Goal: Task Accomplishment & Management: Complete application form

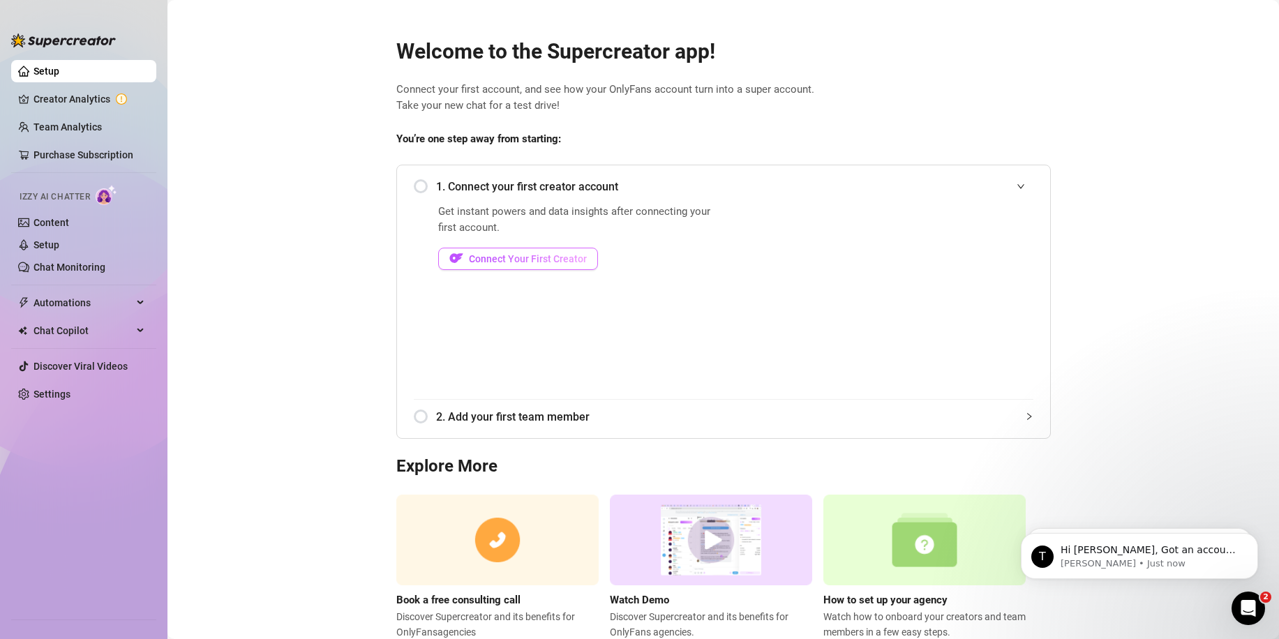
click at [563, 253] on span "Connect Your First Creator" at bounding box center [528, 258] width 118 height 11
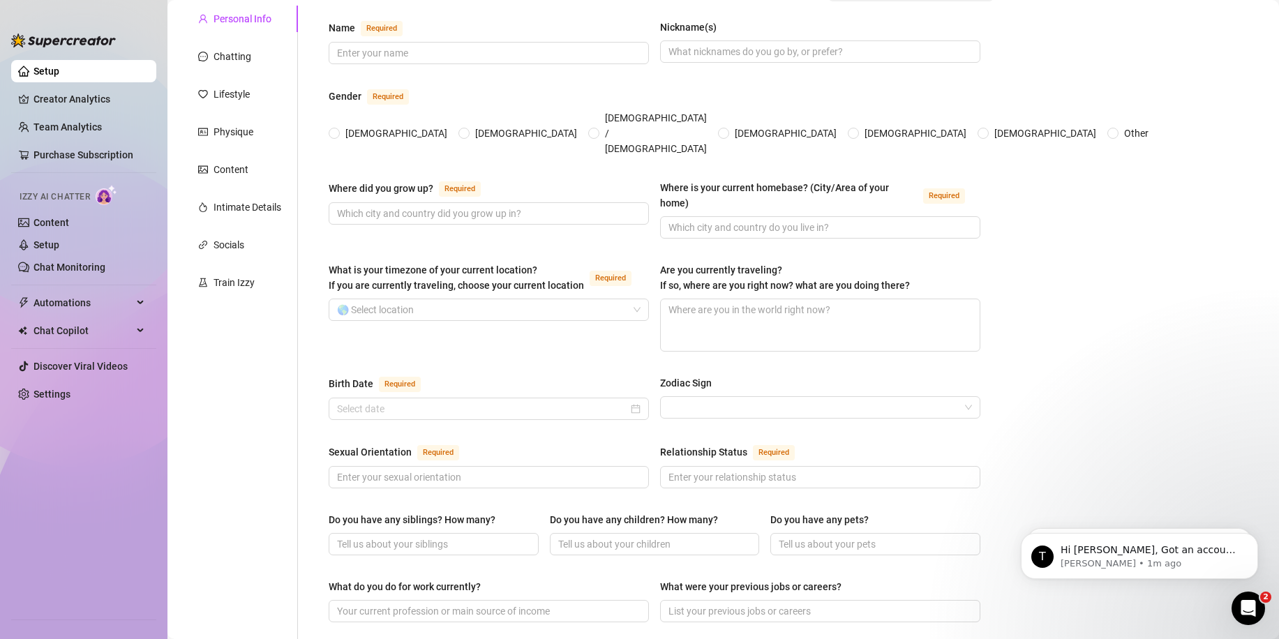
scroll to position [70, 0]
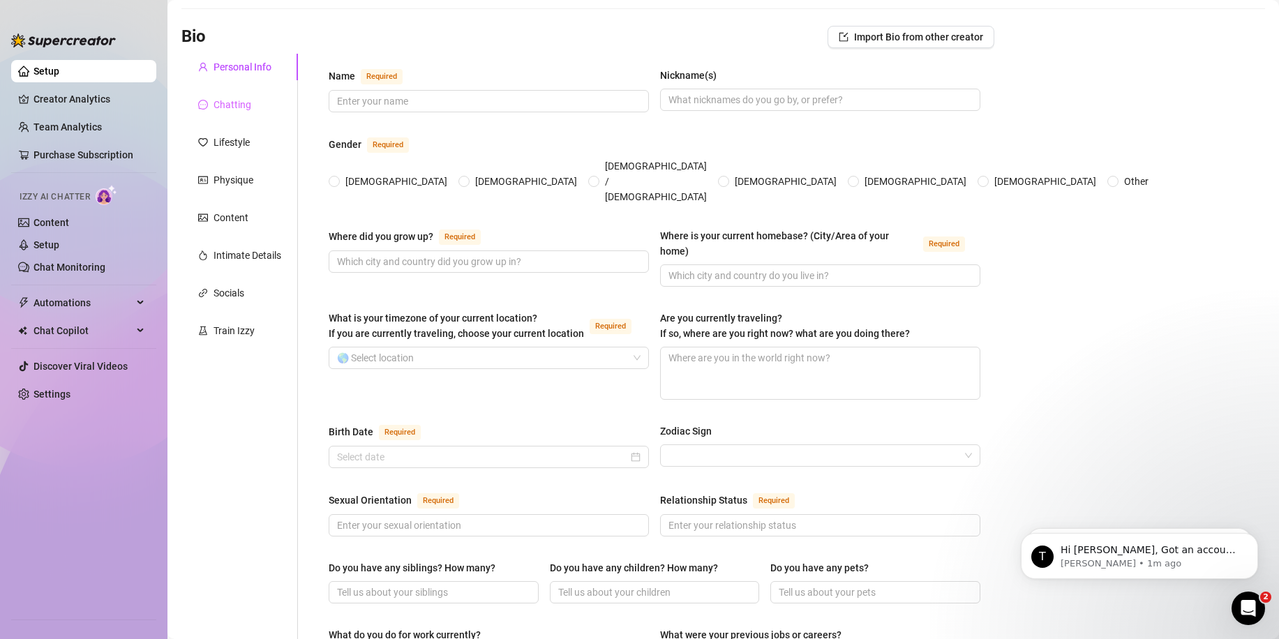
click at [248, 95] on div "Chatting" at bounding box center [239, 104] width 117 height 27
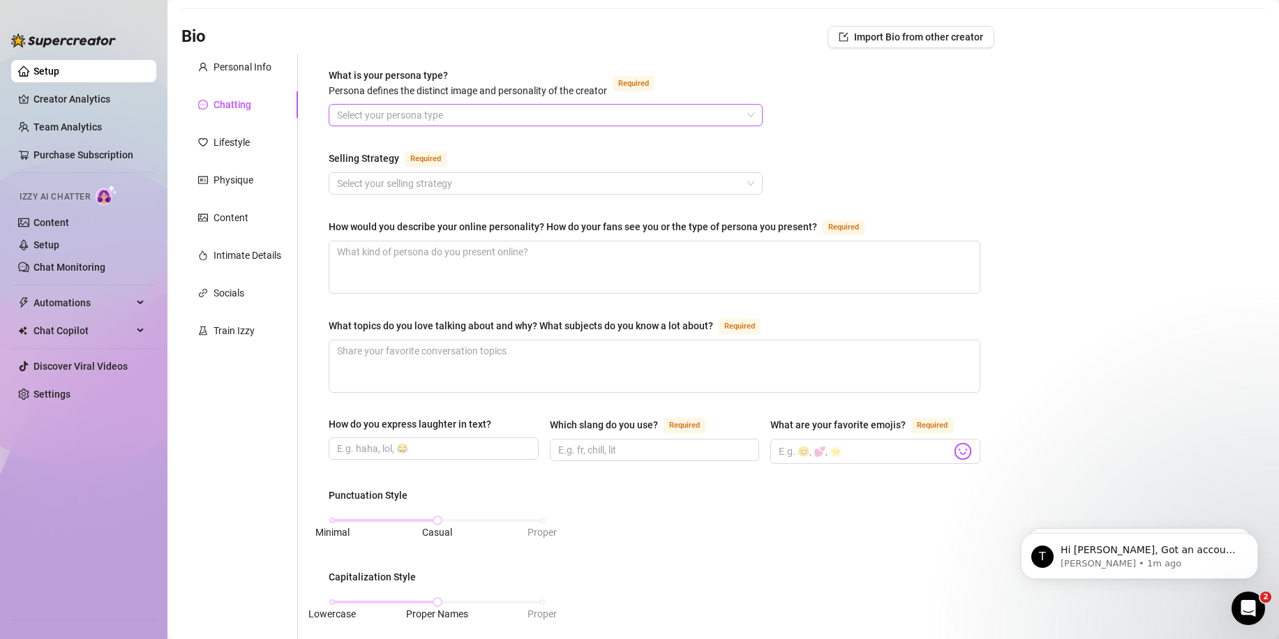
click at [382, 119] on input "What is your persona type? [PERSON_NAME] defines the distinct image and persona…" at bounding box center [539, 115] width 405 height 21
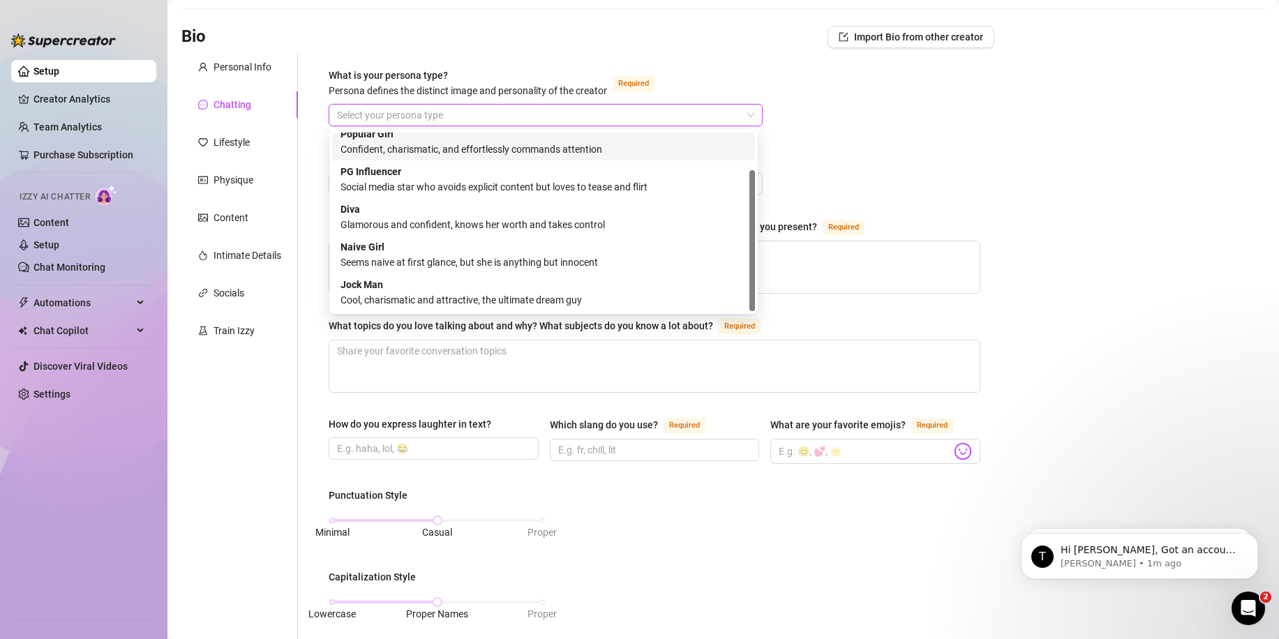
scroll to position [0, 0]
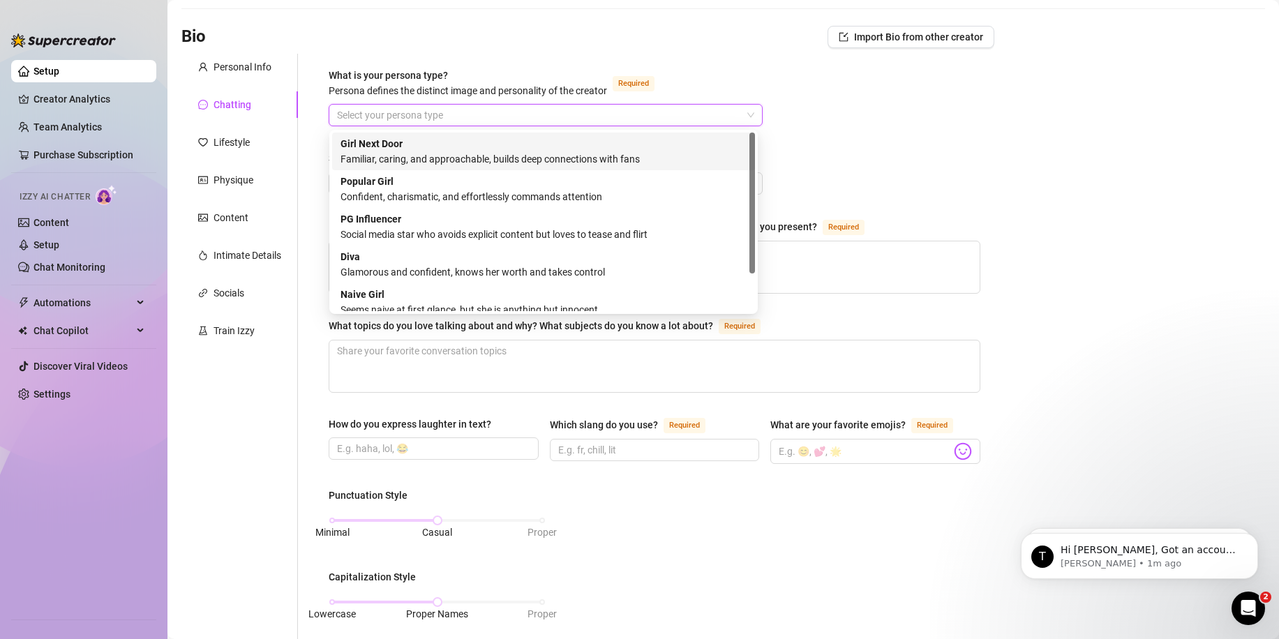
click at [394, 142] on strong "Girl Next Door" at bounding box center [372, 143] width 62 height 11
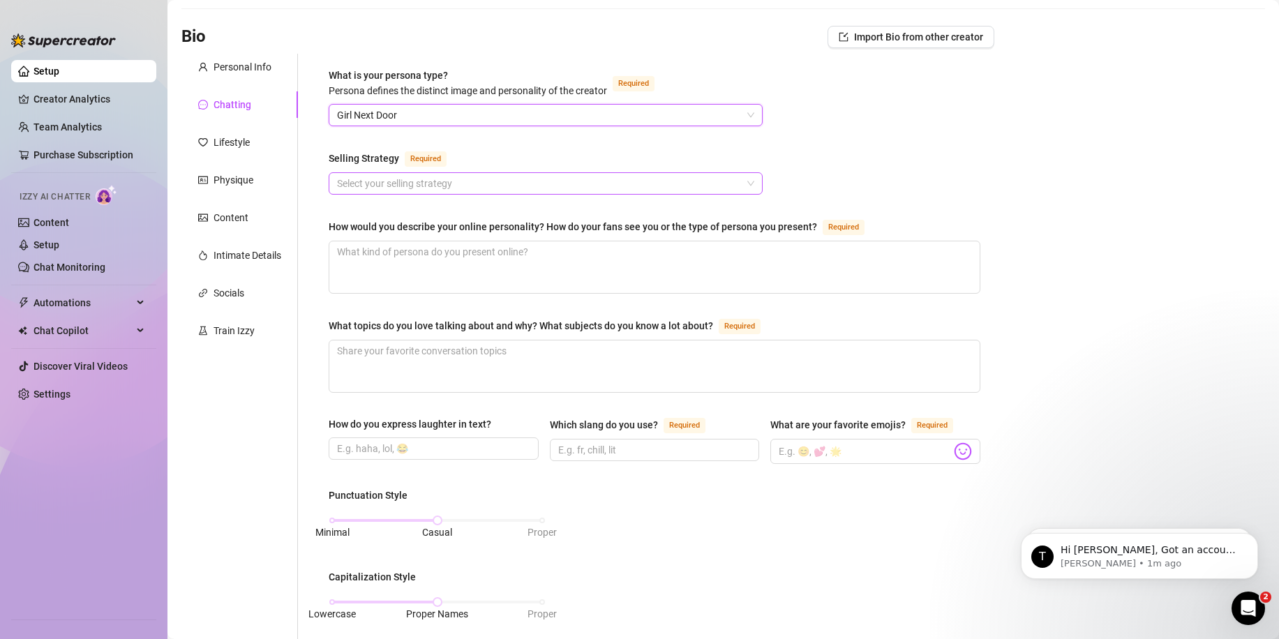
click at [389, 187] on input "Selling Strategy Required" at bounding box center [539, 183] width 405 height 21
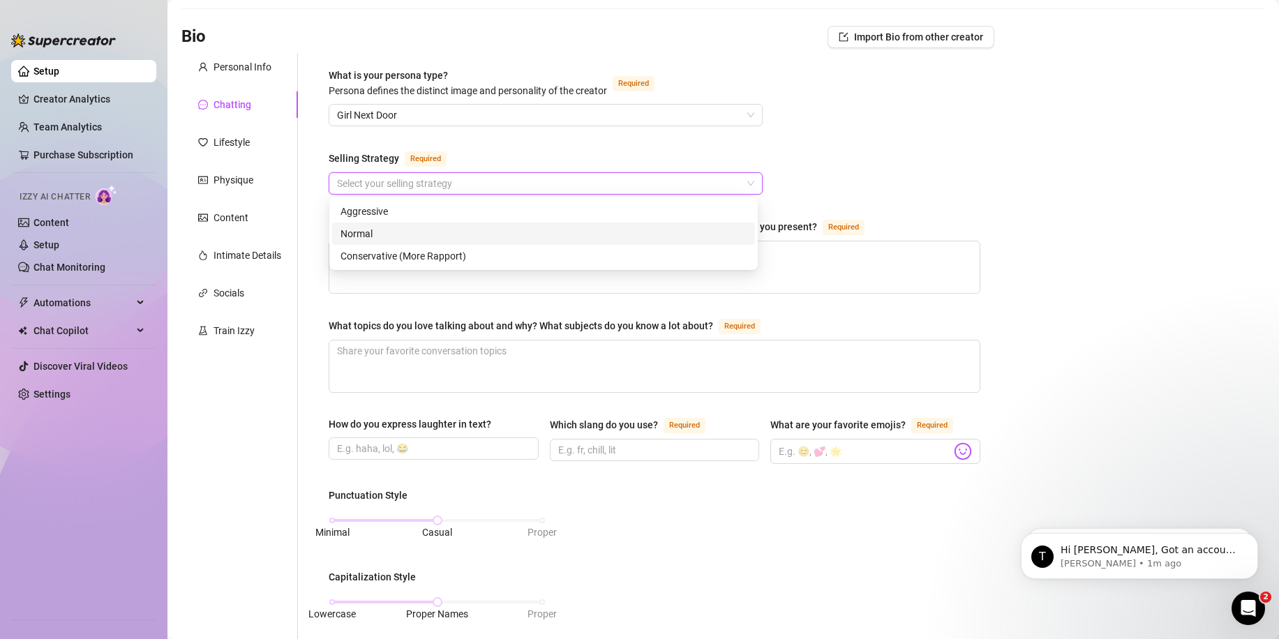
click at [379, 237] on div "Normal" at bounding box center [544, 233] width 406 height 15
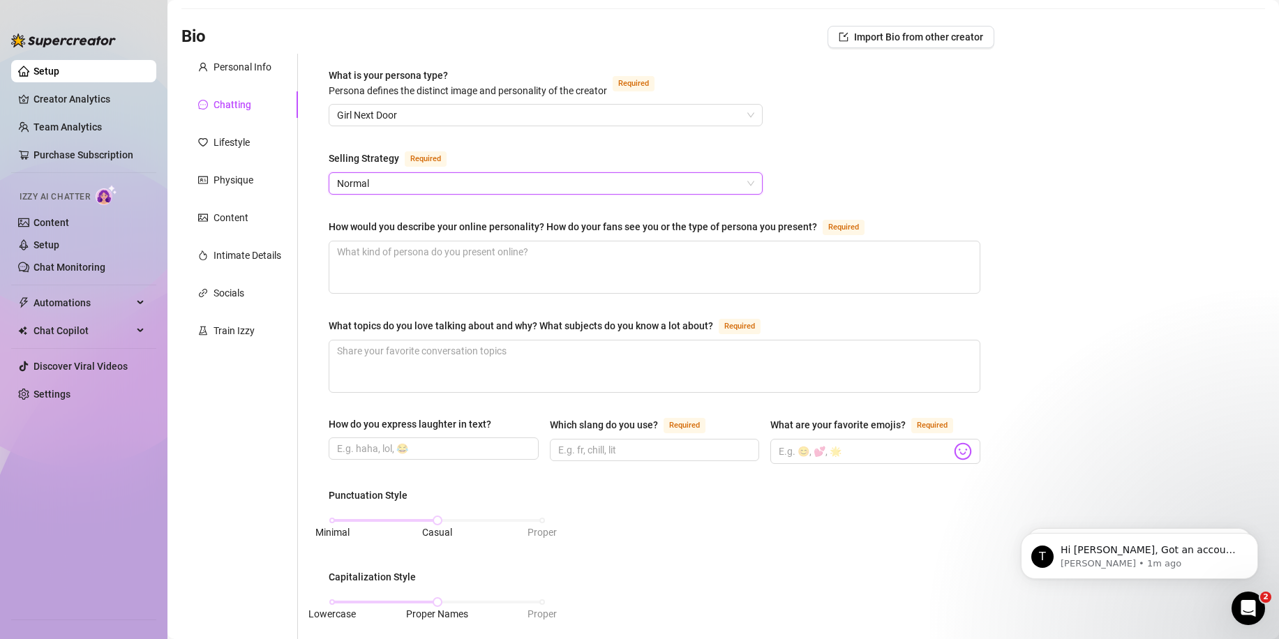
click at [327, 208] on div "What is your persona type? [PERSON_NAME] defines the distinct image and persona…" at bounding box center [655, 575] width 680 height 1042
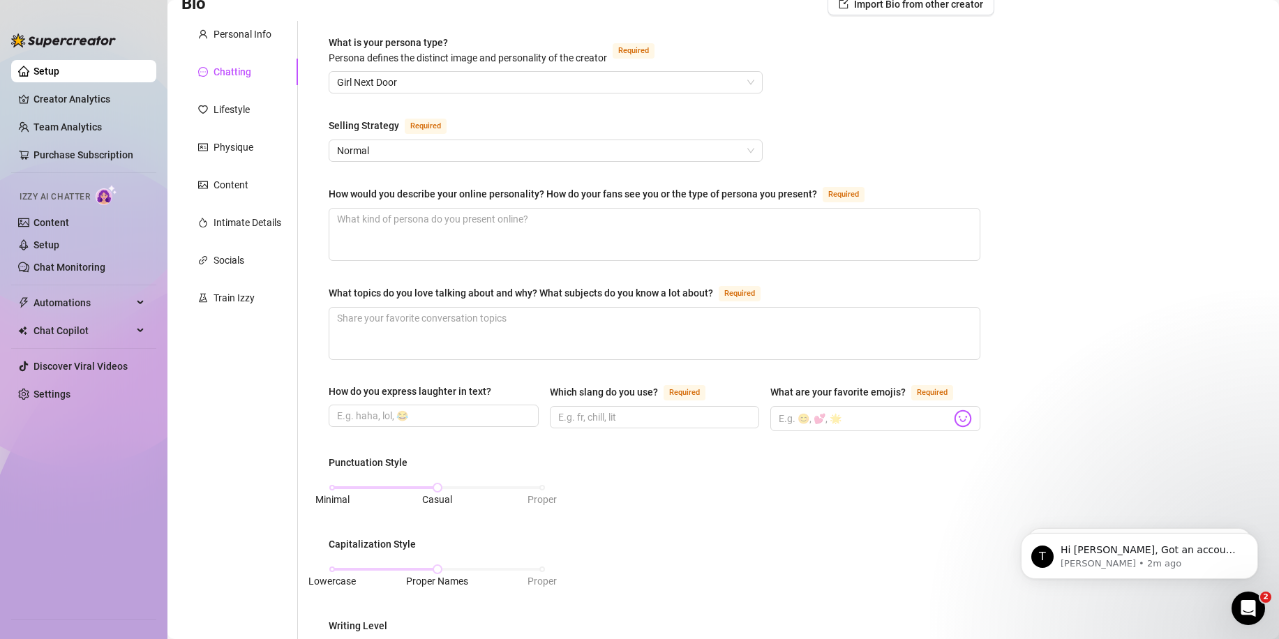
scroll to position [140, 0]
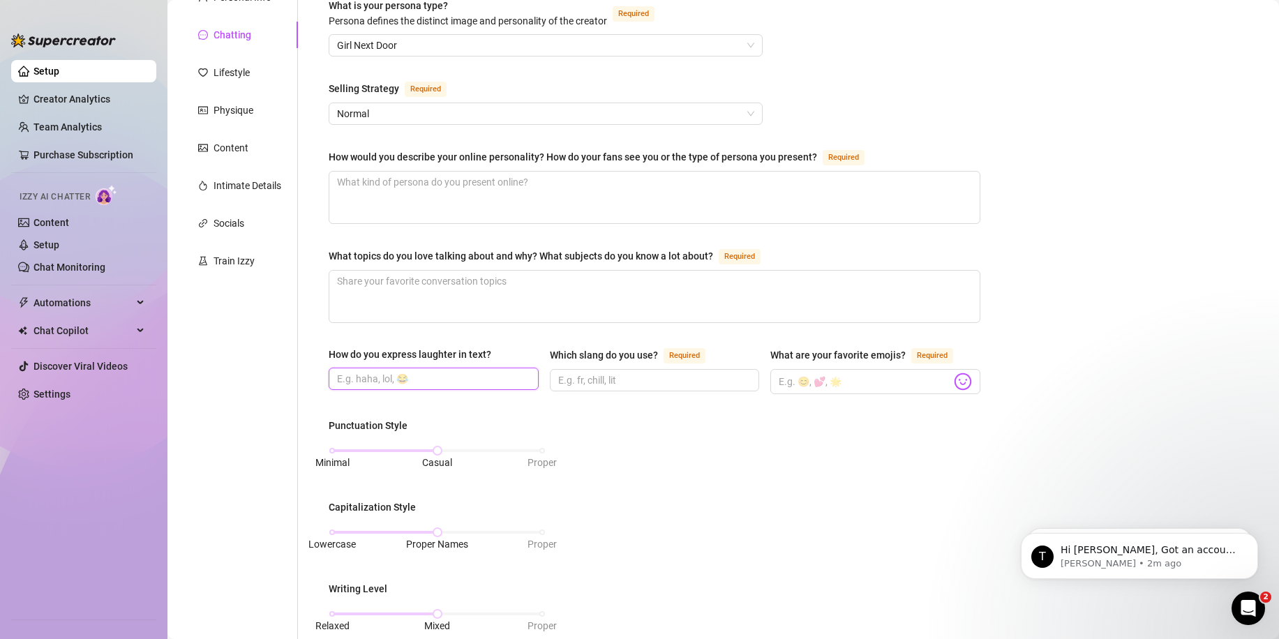
click at [425, 378] on input "How do you express laughter in text?" at bounding box center [432, 378] width 191 height 15
type input "lol, haha"
click at [639, 382] on input "Which slang do you use? Required" at bounding box center [653, 380] width 191 height 15
type input "chill"
click at [853, 377] on input "What are your favorite emojis? Required" at bounding box center [865, 382] width 172 height 18
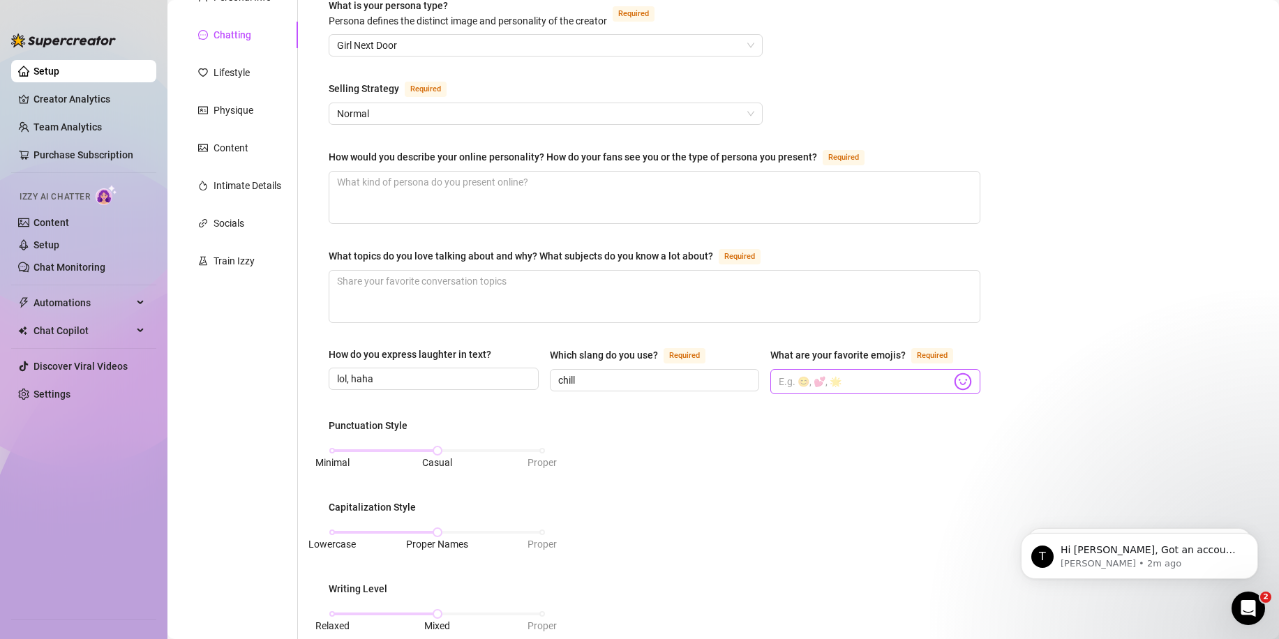
click at [954, 382] on img at bounding box center [963, 382] width 18 height 18
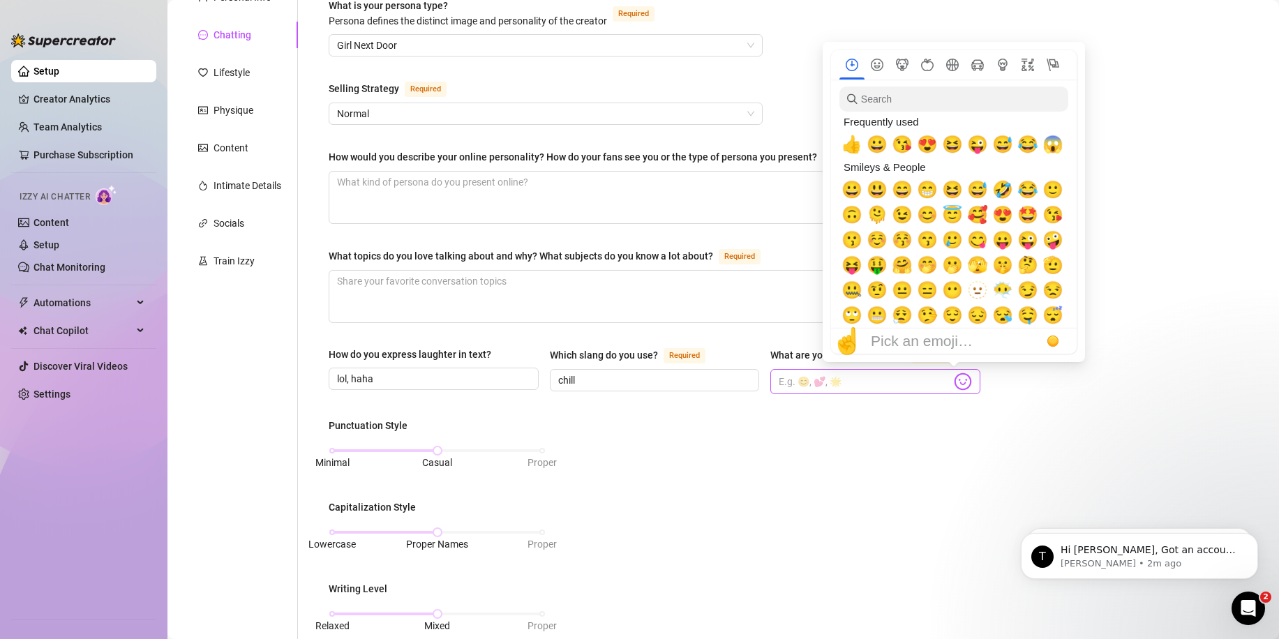
click at [956, 382] on img at bounding box center [963, 382] width 18 height 18
click at [879, 219] on span "🫠" at bounding box center [877, 215] width 21 height 20
click at [899, 214] on span "😉" at bounding box center [902, 215] width 21 height 20
click at [1000, 212] on span "😍" at bounding box center [1003, 215] width 21 height 20
click at [977, 215] on span "🥰" at bounding box center [977, 215] width 21 height 20
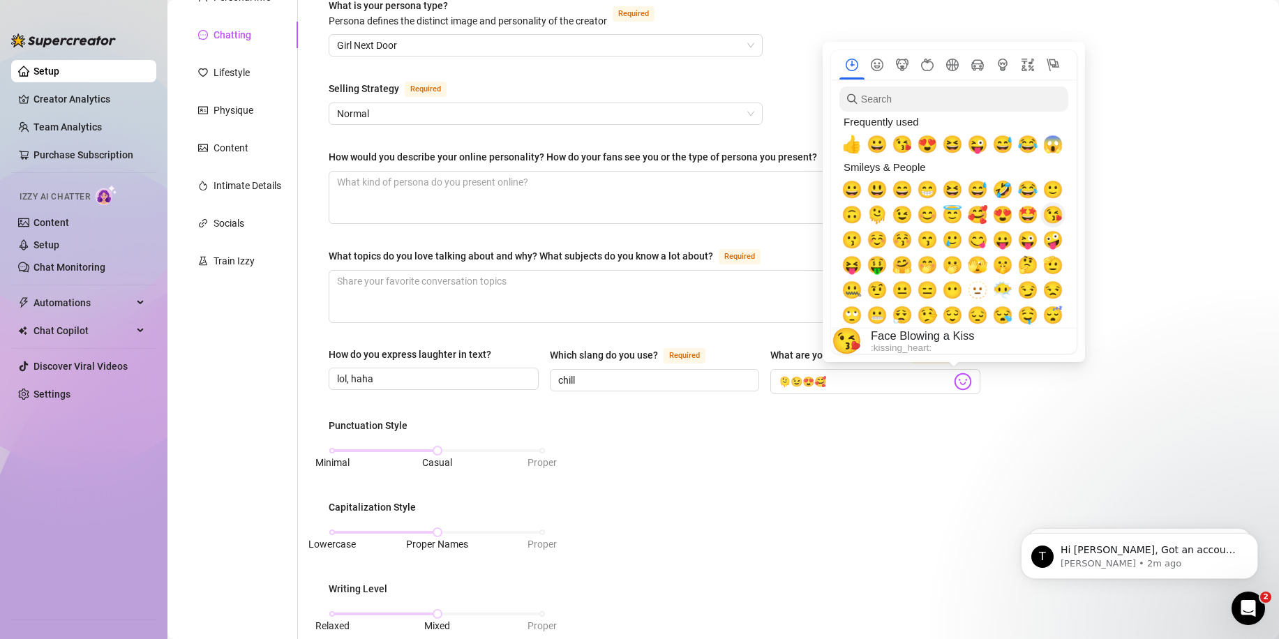
click at [1050, 214] on span "😘" at bounding box center [1053, 215] width 21 height 20
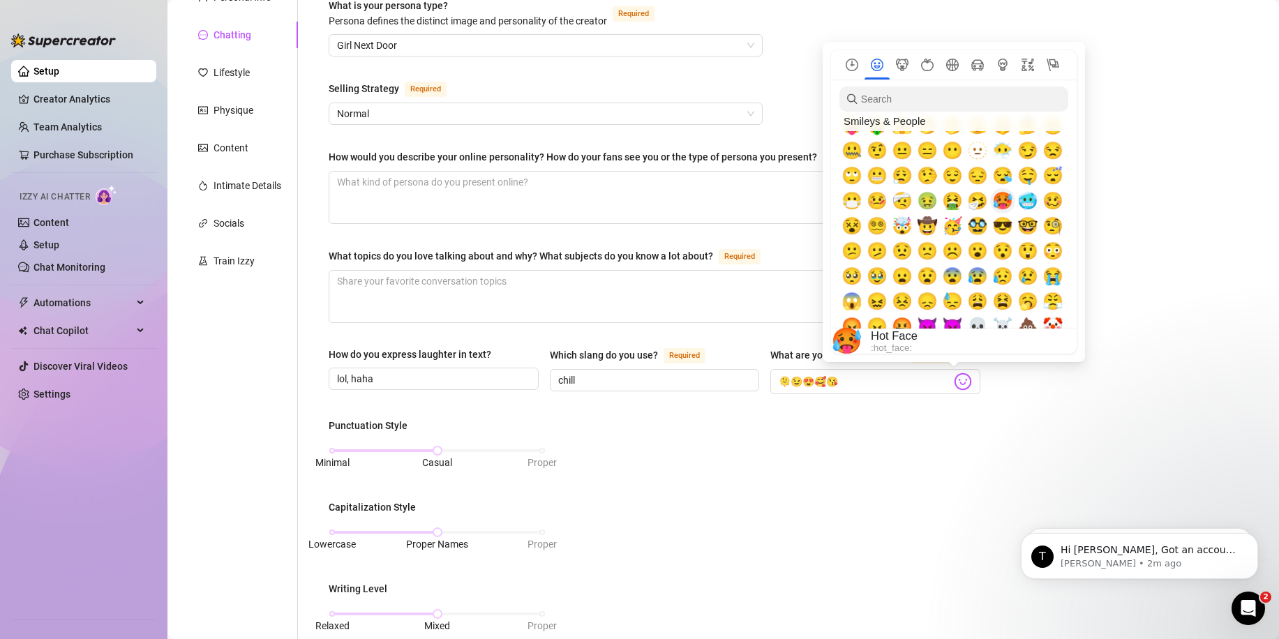
click at [1004, 198] on span "🥵" at bounding box center [1003, 201] width 21 height 20
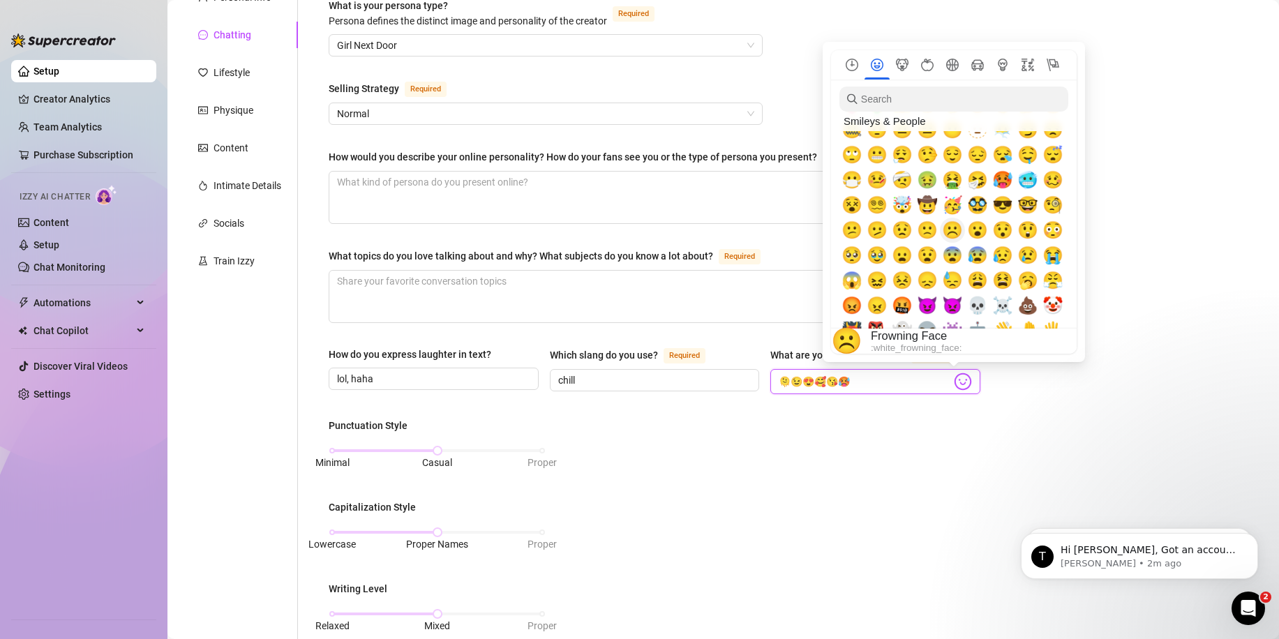
scroll to position [209, 0]
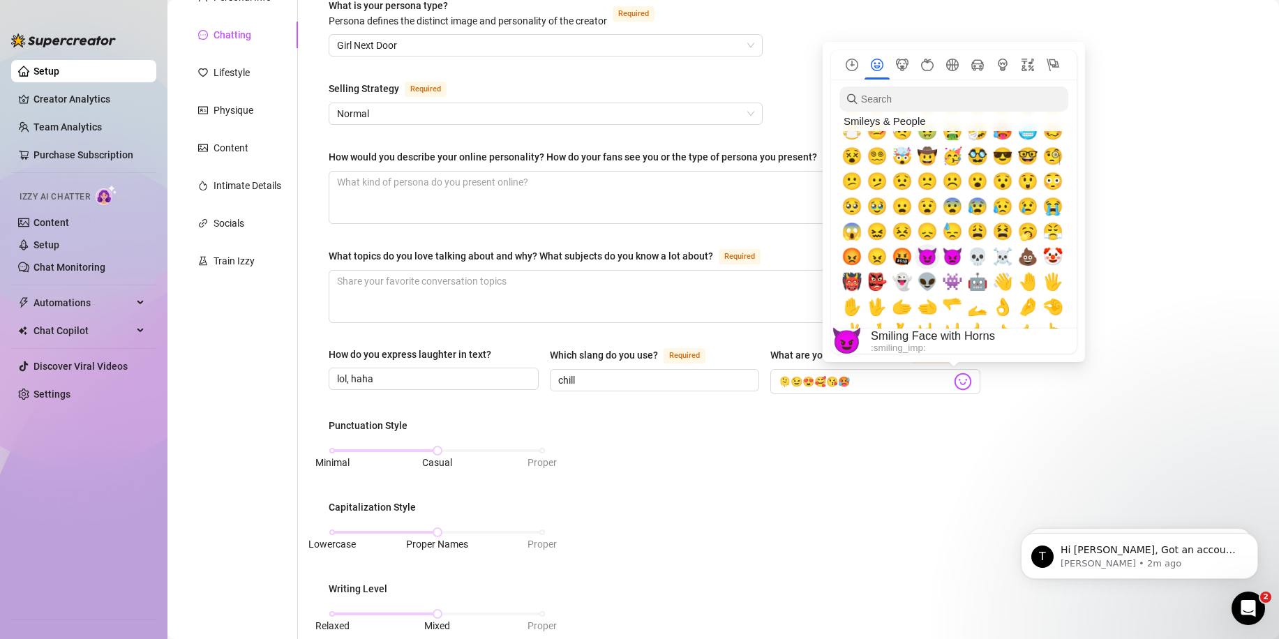
click at [931, 253] on span "😈" at bounding box center [927, 257] width 21 height 20
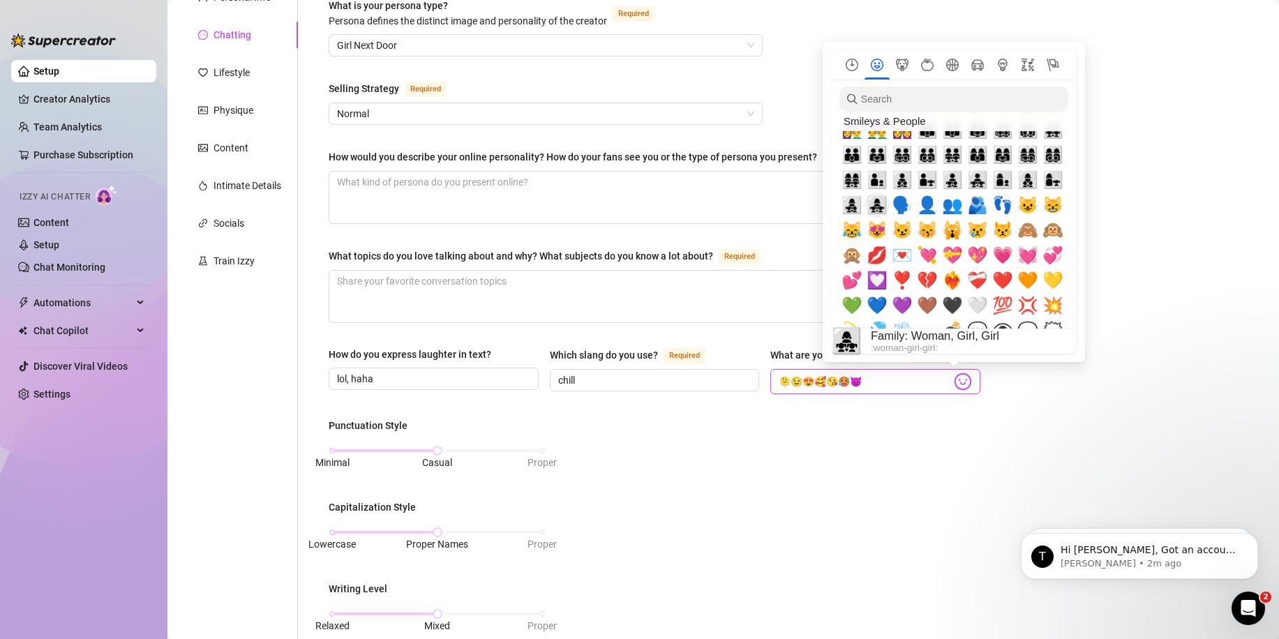
scroll to position [1256, 0]
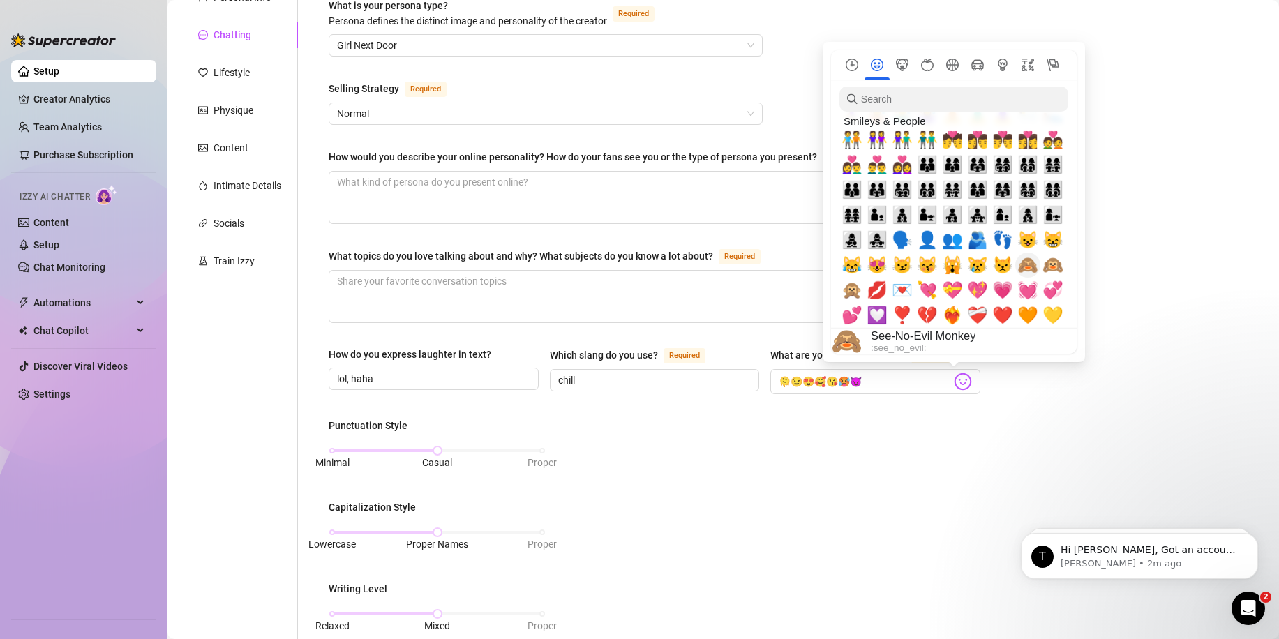
click at [1031, 267] on span "🙈" at bounding box center [1028, 265] width 21 height 20
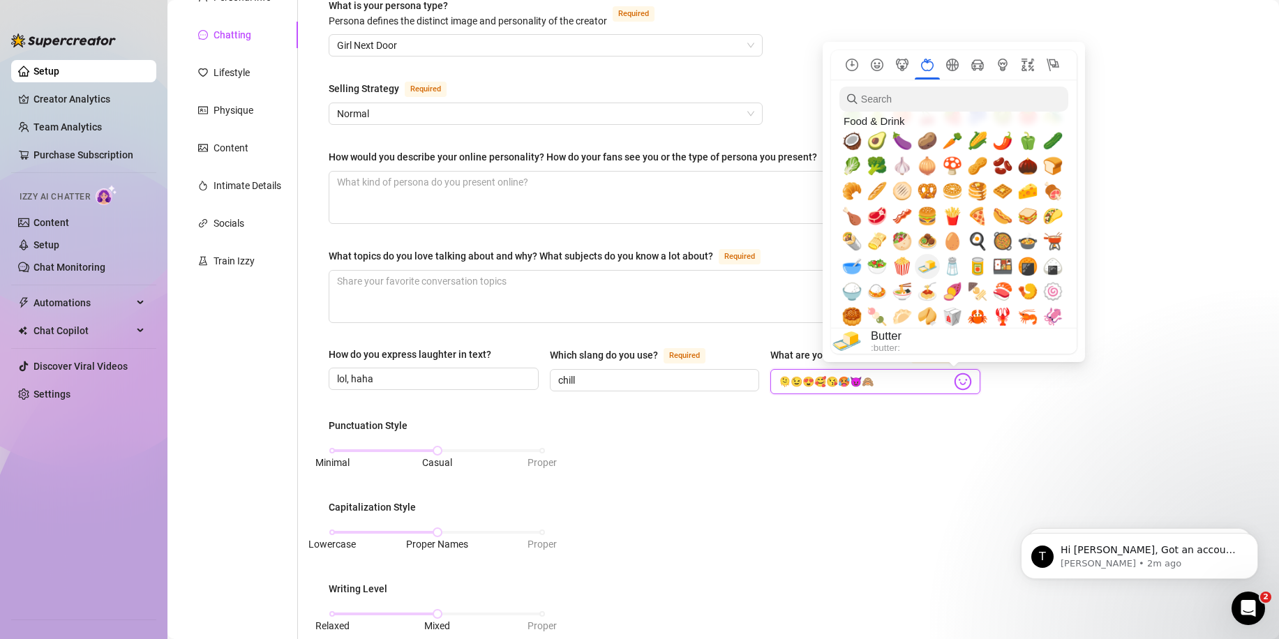
scroll to position [1954, 0]
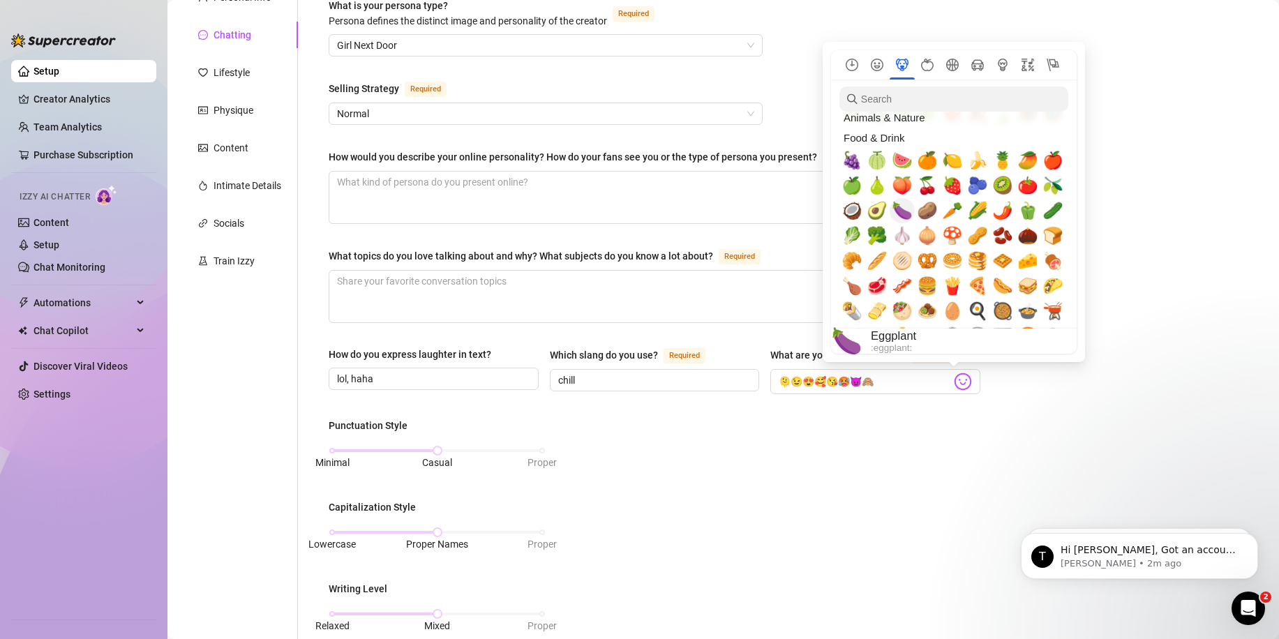
click at [900, 208] on span "🍆" at bounding box center [902, 211] width 21 height 20
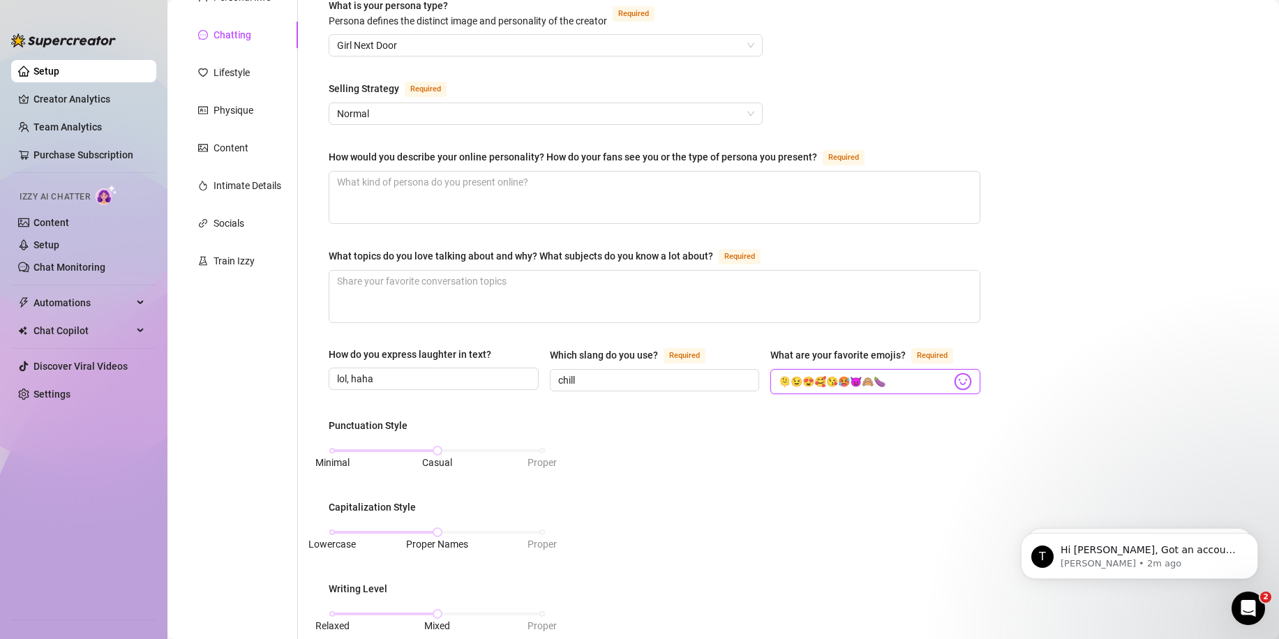
type input "🫠😉😍🥰😘🥵😈🙈🍆"
click at [1040, 378] on main "Creator Bio [PERSON_NAME] (lillylovemoon) Bio Import Bio from other creator Per…" at bounding box center [724, 492] width 1112 height 1265
click at [463, 161] on div "How would you describe your online personality? How do your fans see you or the…" at bounding box center [573, 156] width 489 height 15
click at [463, 172] on textarea "How would you describe your online personality? How do your fans see you or the…" at bounding box center [654, 198] width 651 height 52
click at [463, 161] on div "How would you describe your online personality? How do your fans see you or the…" at bounding box center [573, 156] width 489 height 15
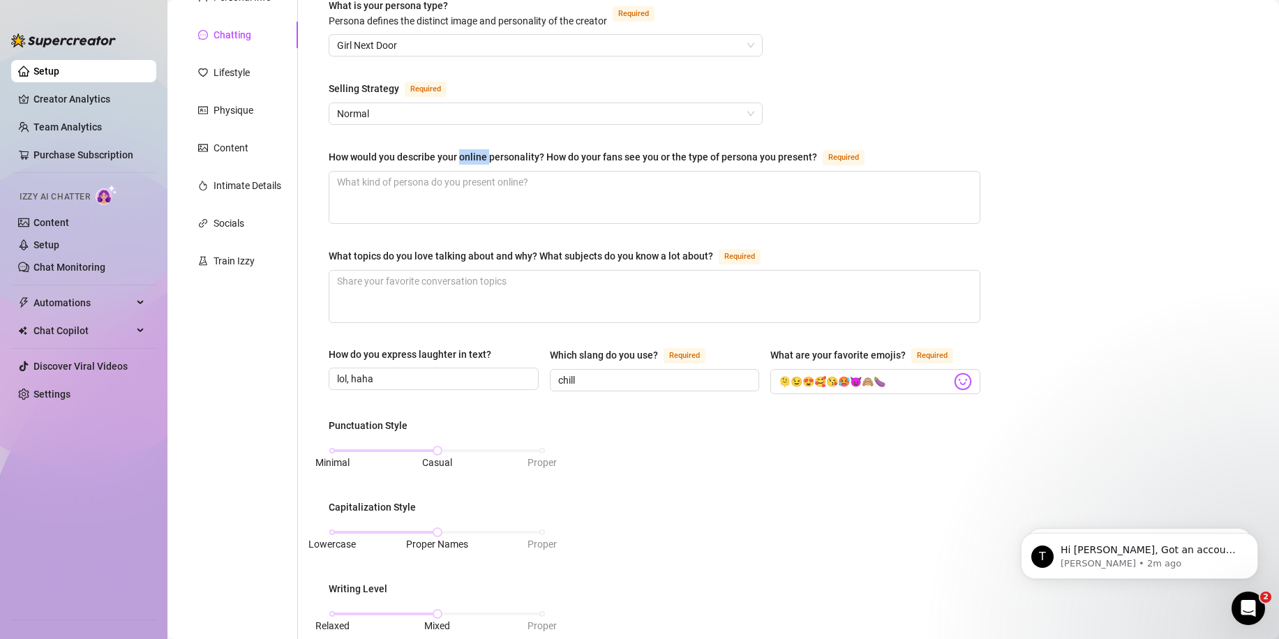
click at [463, 172] on textarea "How would you describe your online personality? How do your fans see you or the…" at bounding box center [654, 198] width 651 height 52
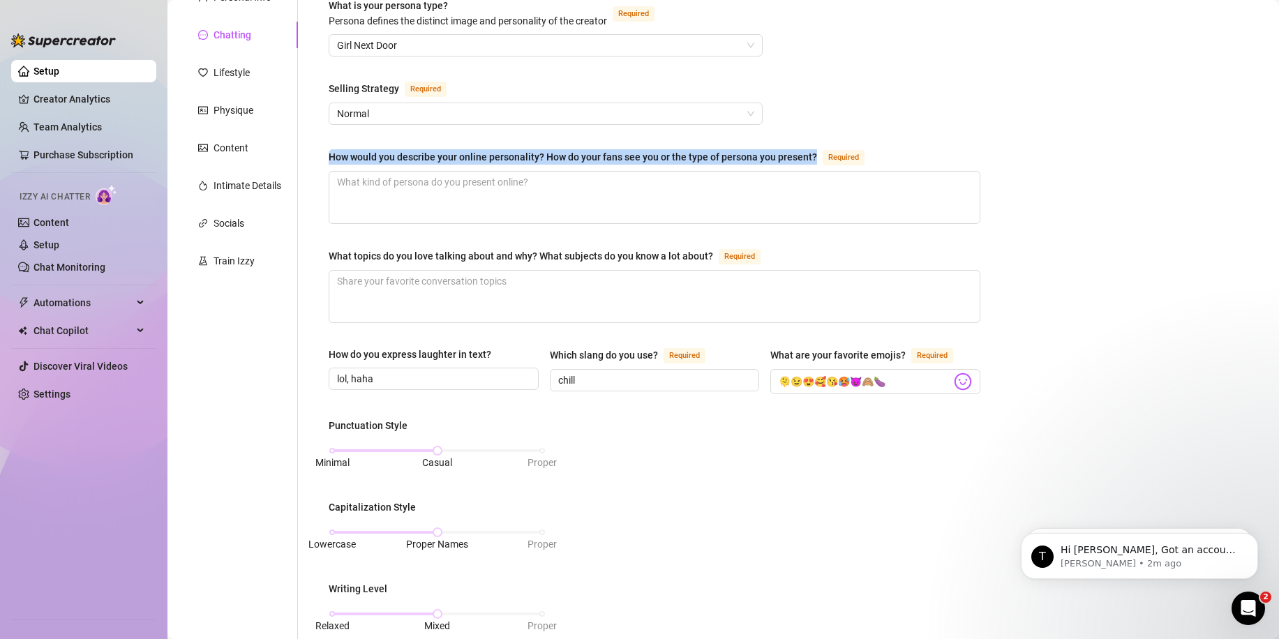
click at [463, 161] on div "How would you describe your online personality? How do your fans see you or the…" at bounding box center [573, 156] width 489 height 15
click at [463, 172] on textarea "How would you describe your online personality? How do your fans see you or the…" at bounding box center [654, 198] width 651 height 52
copy div "How would you describe your online personality? How do your fans see you or the…"
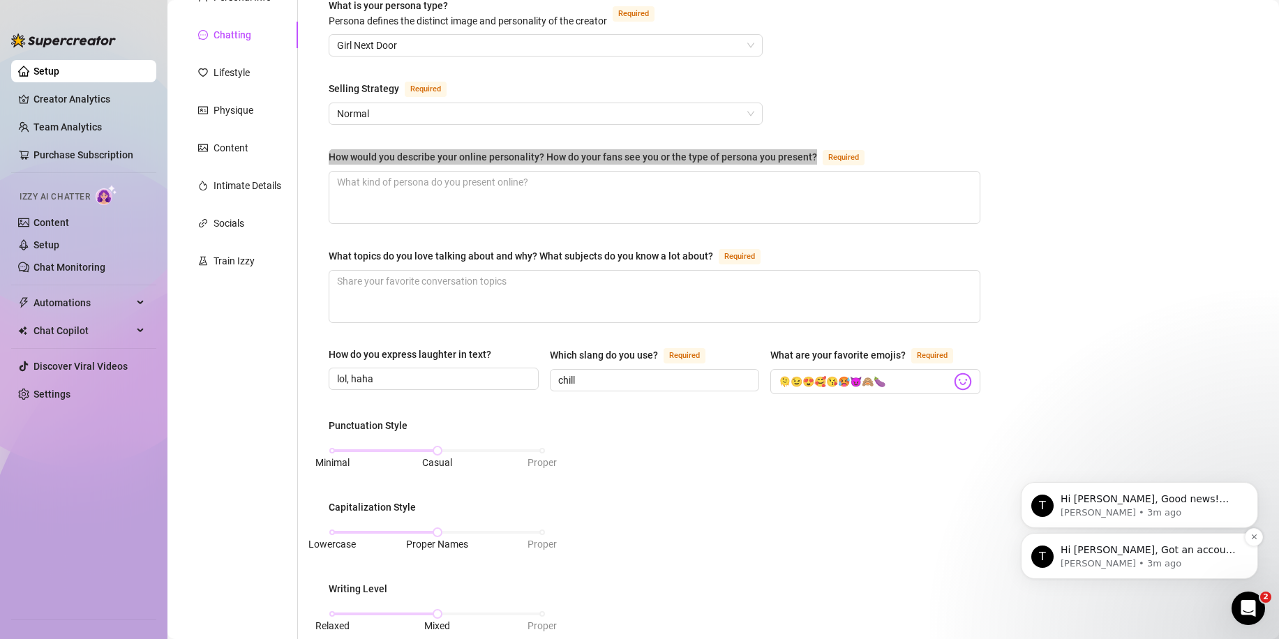
click at [1188, 558] on p "[PERSON_NAME] • 3m ago" at bounding box center [1151, 564] width 180 height 13
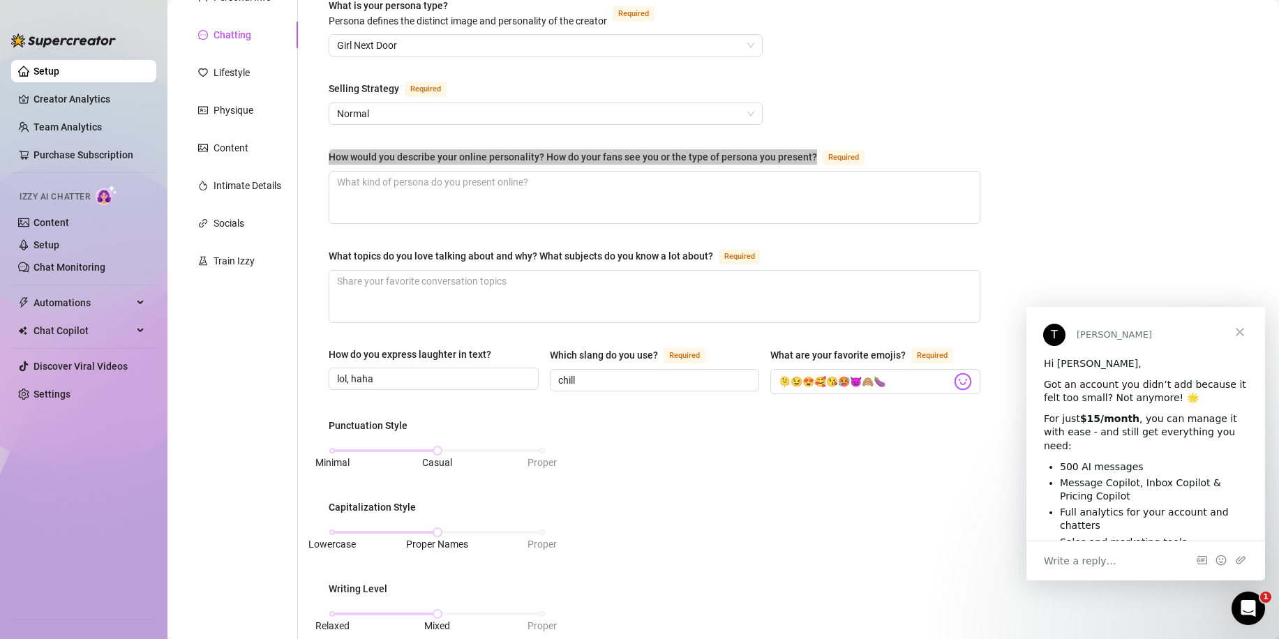
scroll to position [0, 0]
click at [1259, 622] on div "Open Intercom Messenger" at bounding box center [1247, 607] width 34 height 34
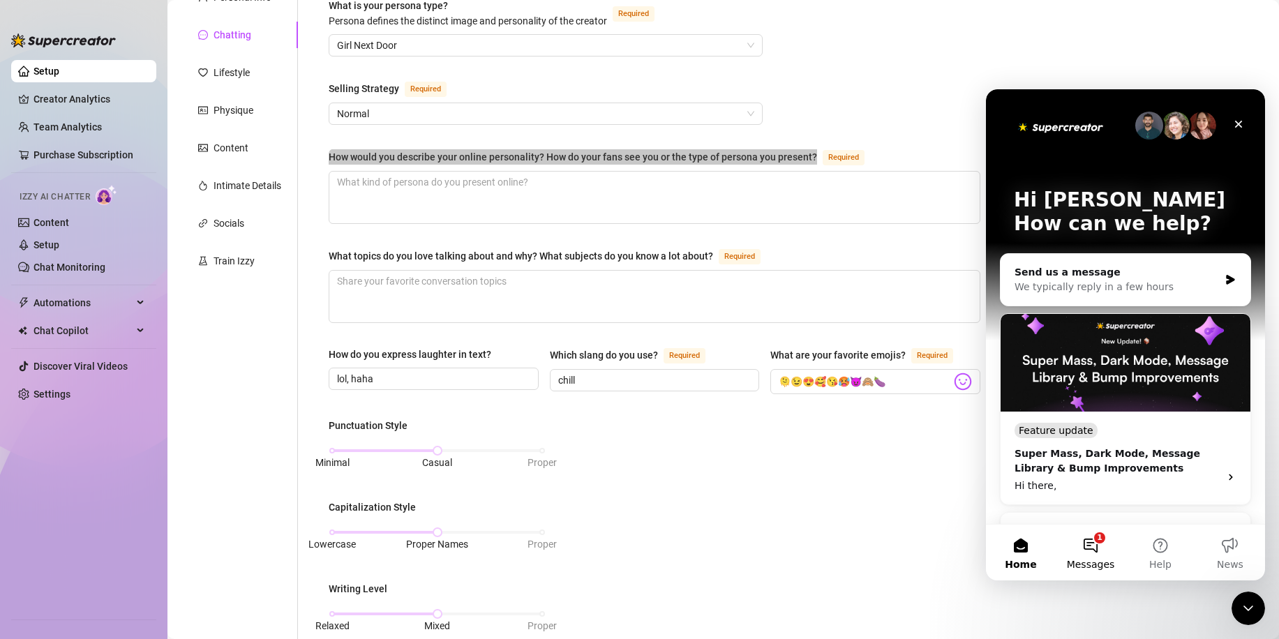
click at [1085, 553] on button "1 Messages" at bounding box center [1091, 553] width 70 height 56
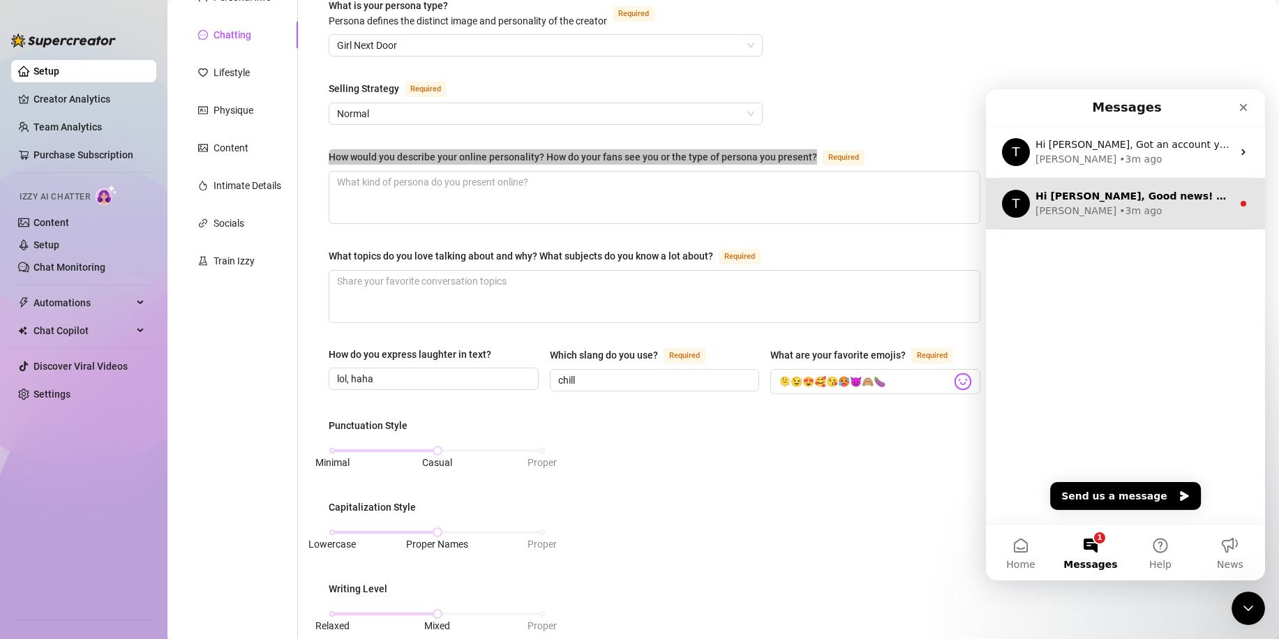
click at [1150, 220] on div "T Hi [PERSON_NAME], Good news! We’ve just launched our Referral Program 🚀 Invit…" at bounding box center [1125, 204] width 279 height 52
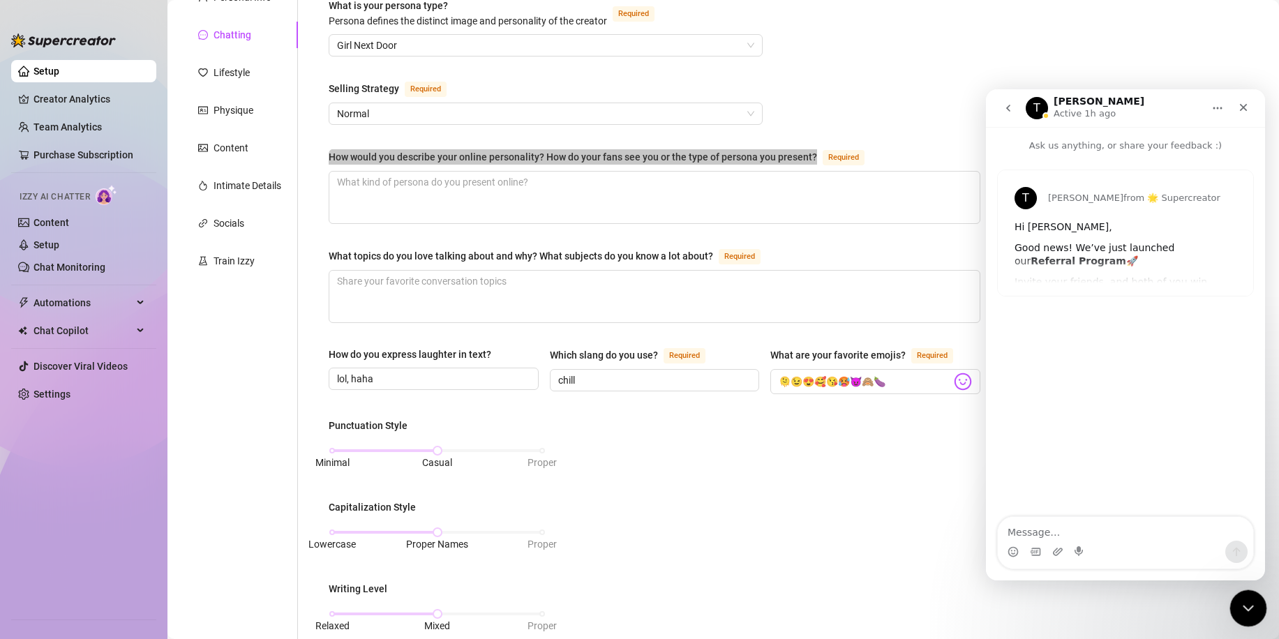
click at [1250, 612] on icon "Close Intercom Messenger" at bounding box center [1246, 606] width 17 height 17
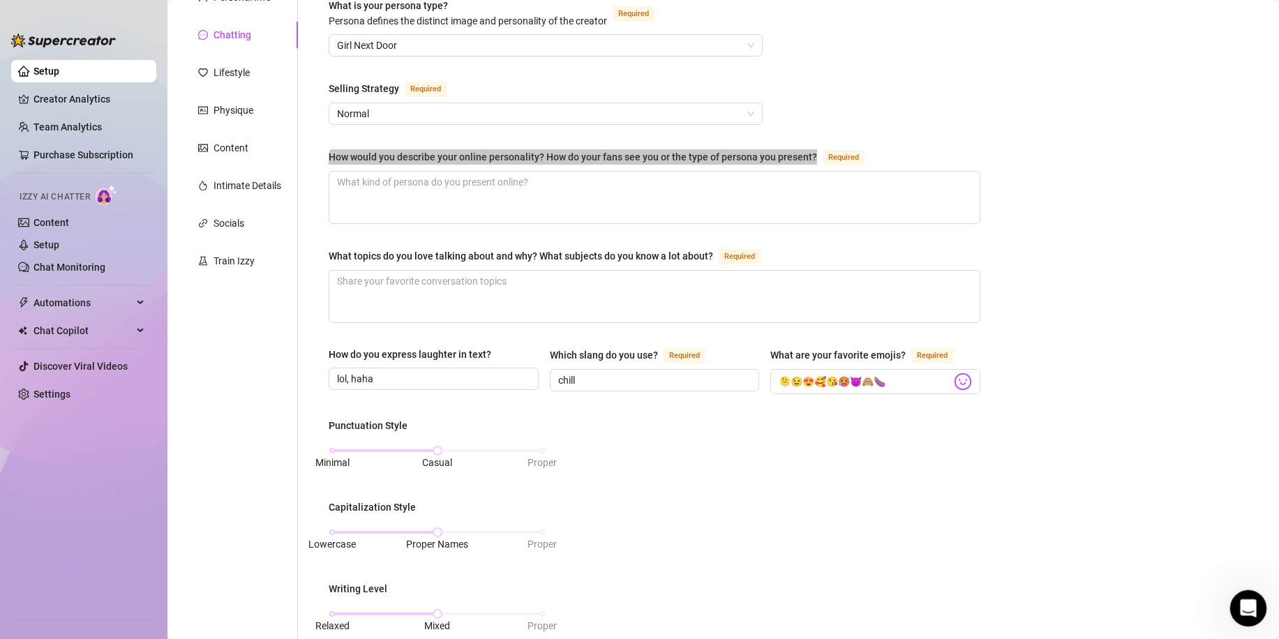
click at [1251, 603] on icon "Open Intercom Messenger" at bounding box center [1246, 606] width 23 height 23
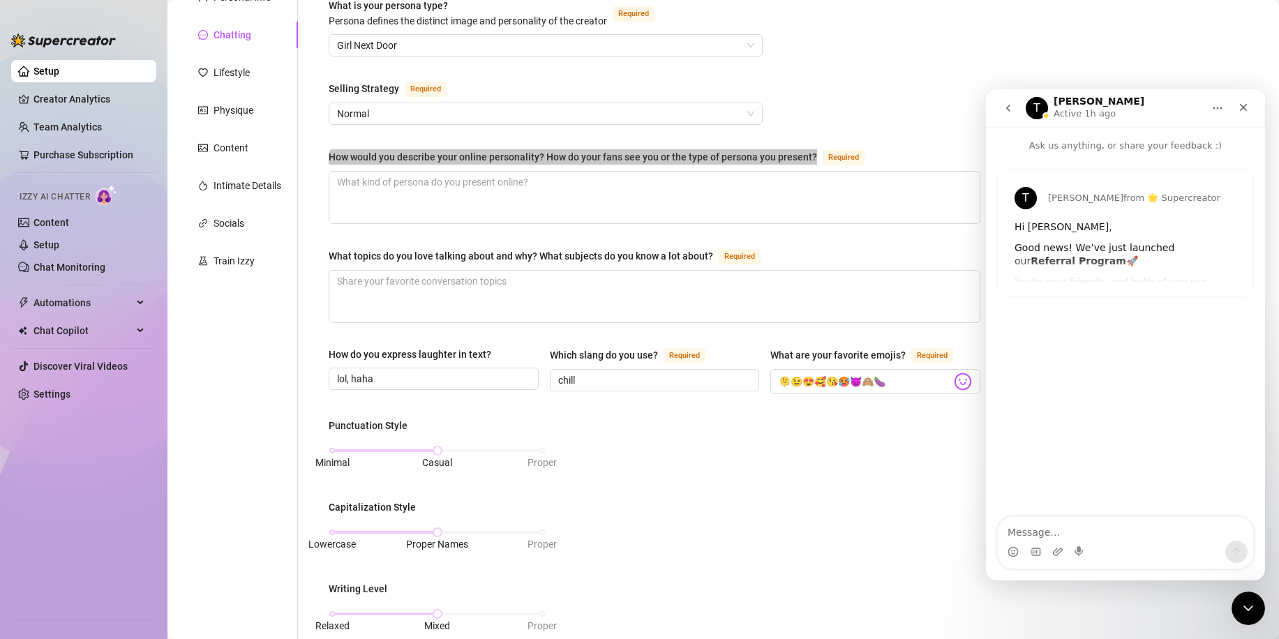
click at [1015, 113] on button "go back" at bounding box center [1008, 108] width 27 height 27
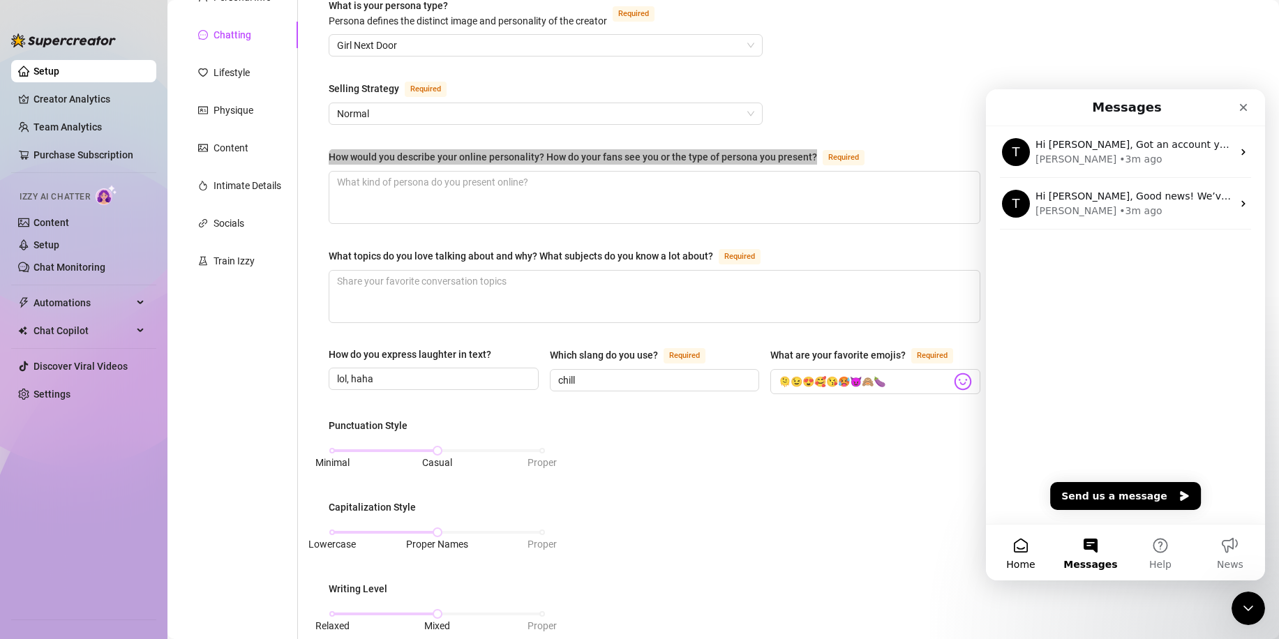
click at [1017, 548] on button "Home" at bounding box center [1021, 553] width 70 height 56
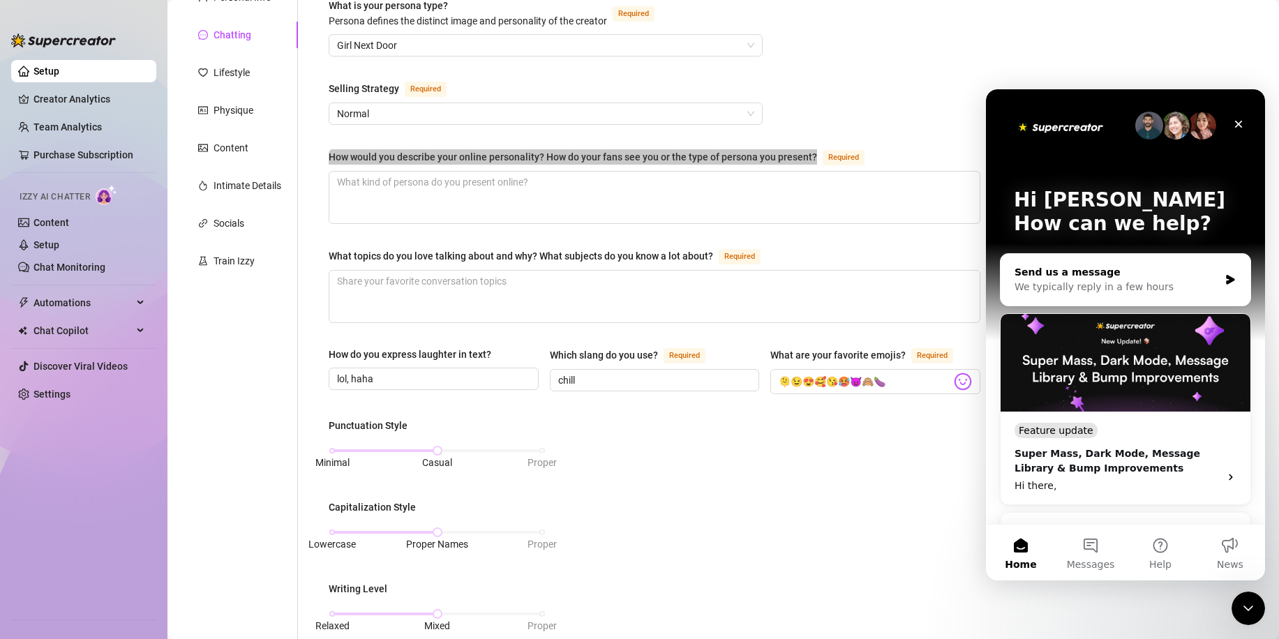
click at [1098, 286] on div "We typically reply in a few hours" at bounding box center [1117, 287] width 205 height 15
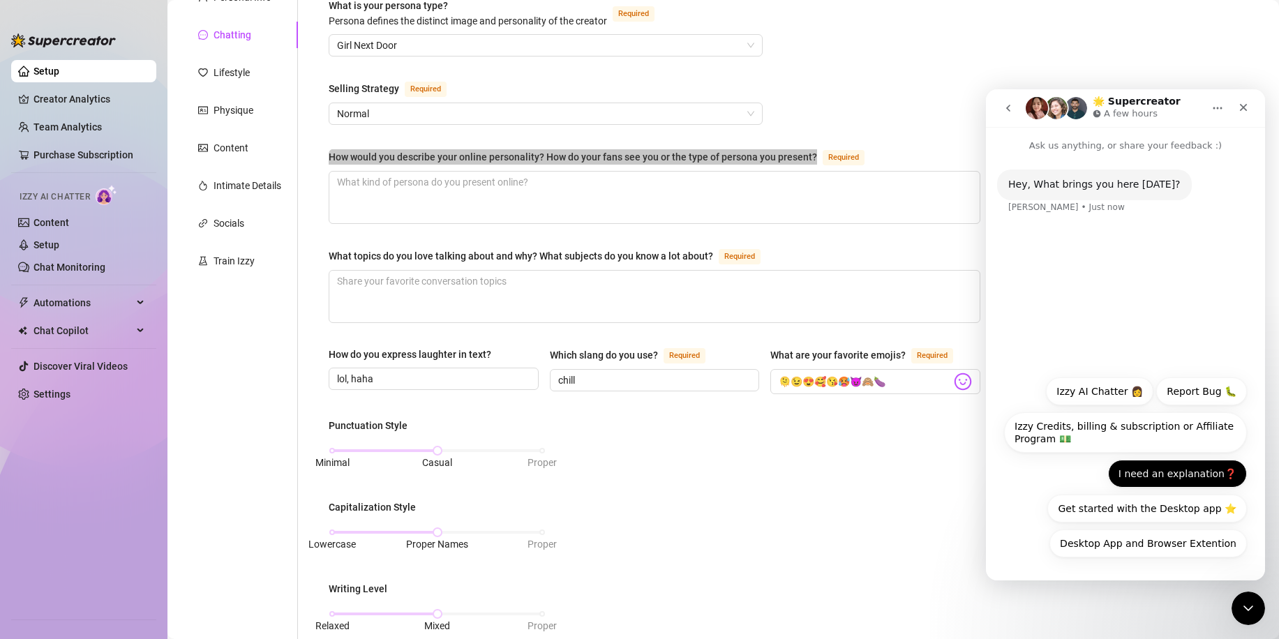
click at [1150, 479] on button "I need an explanation❓" at bounding box center [1177, 474] width 139 height 28
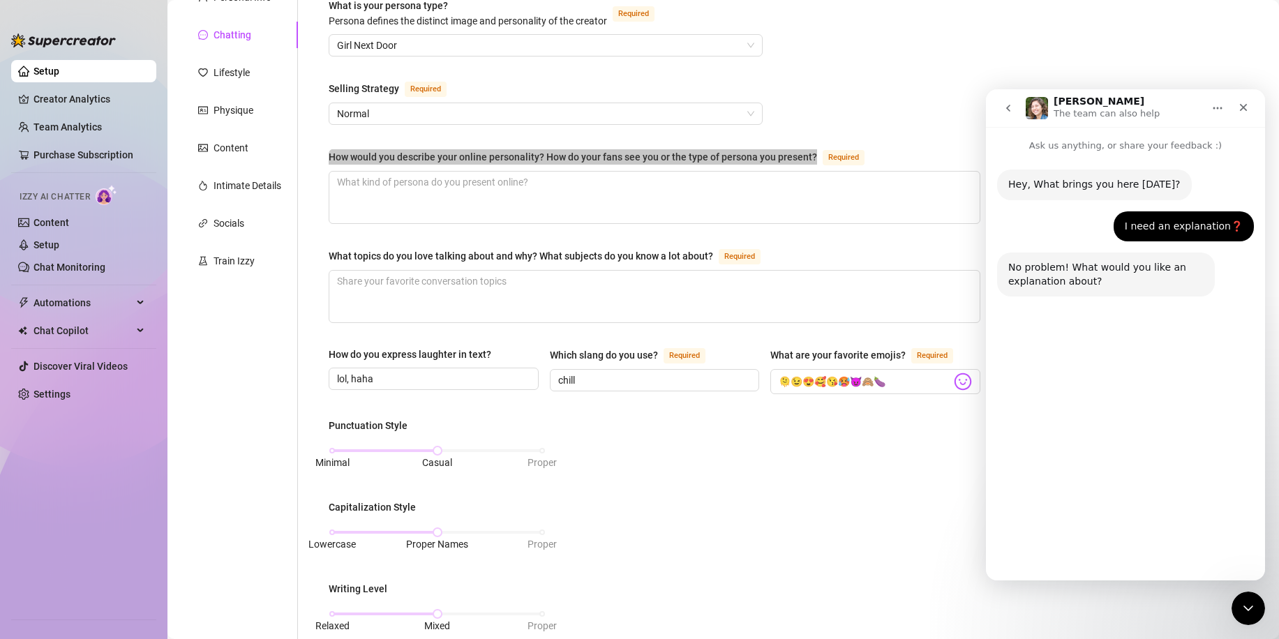
scroll to position [2, 0]
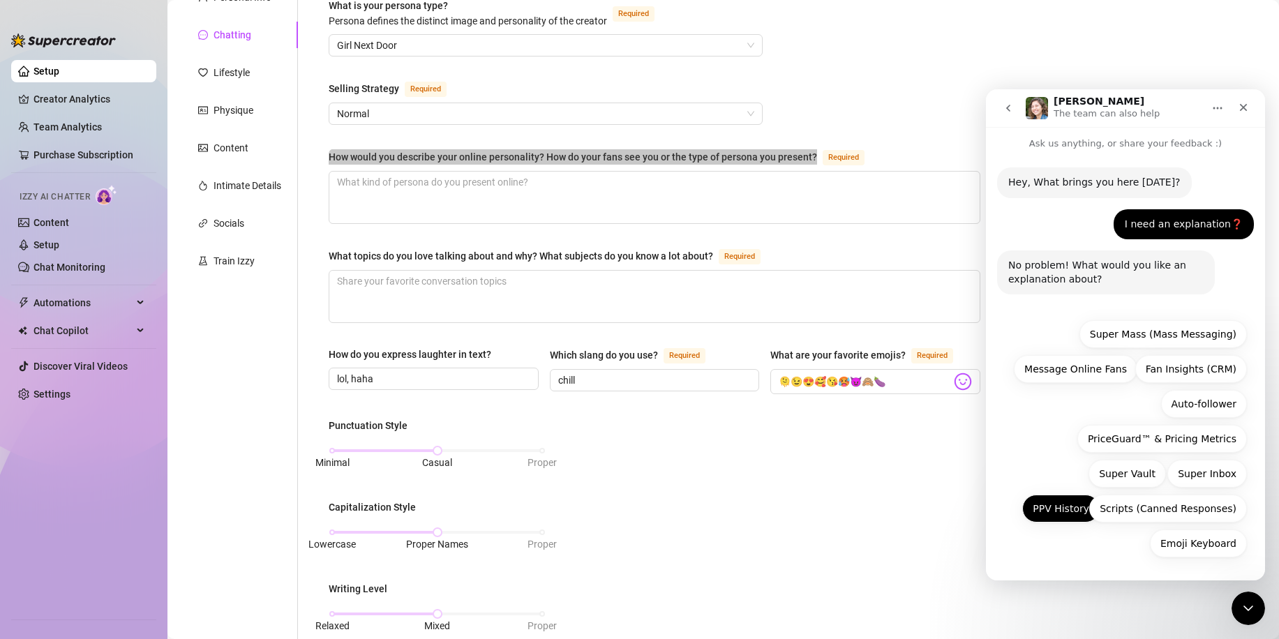
click at [1074, 510] on button "PPV History" at bounding box center [1061, 509] width 77 height 28
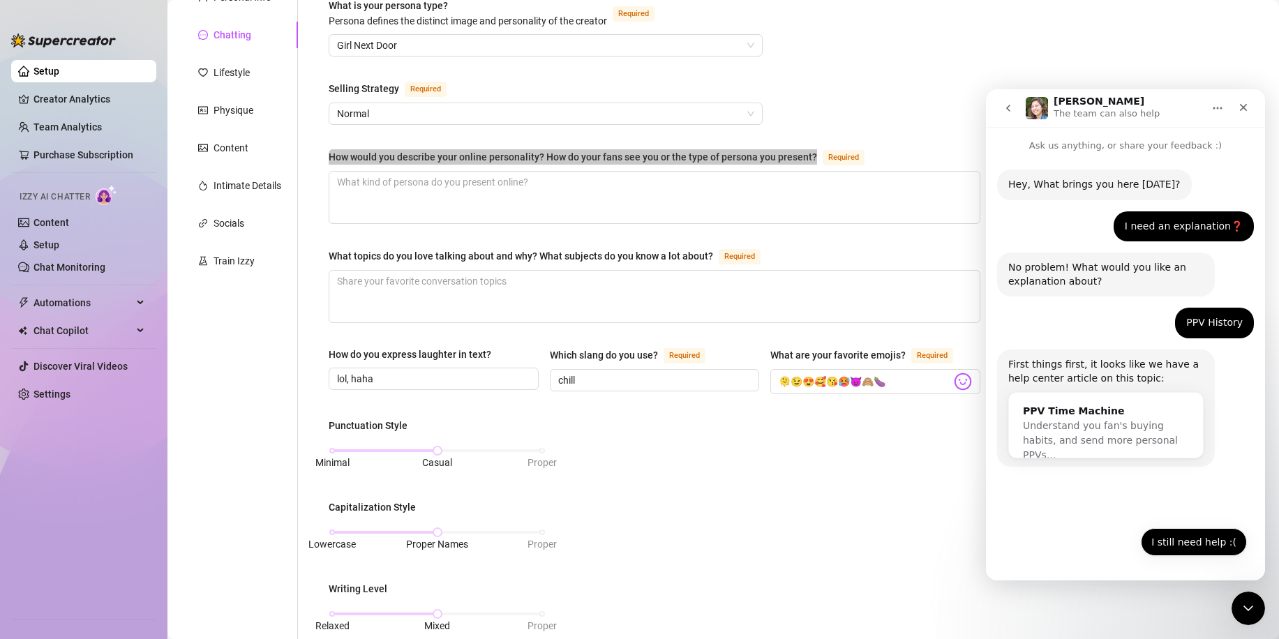
click at [1182, 539] on button "I still need help :(" at bounding box center [1194, 542] width 106 height 28
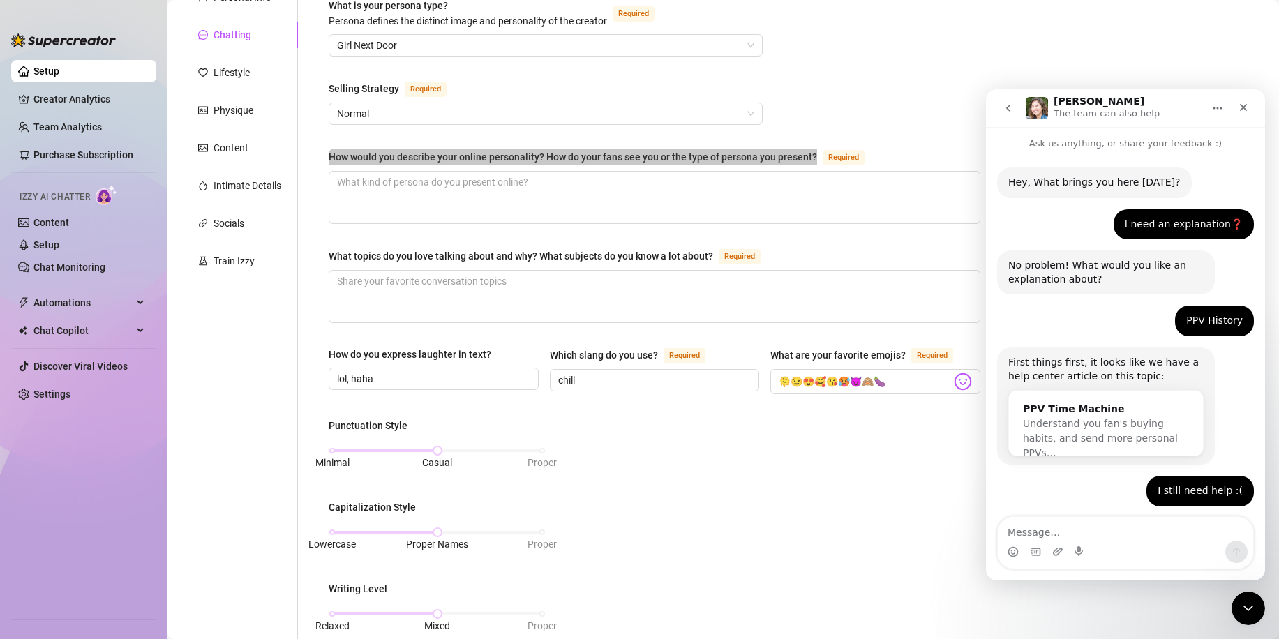
scroll to position [76, 0]
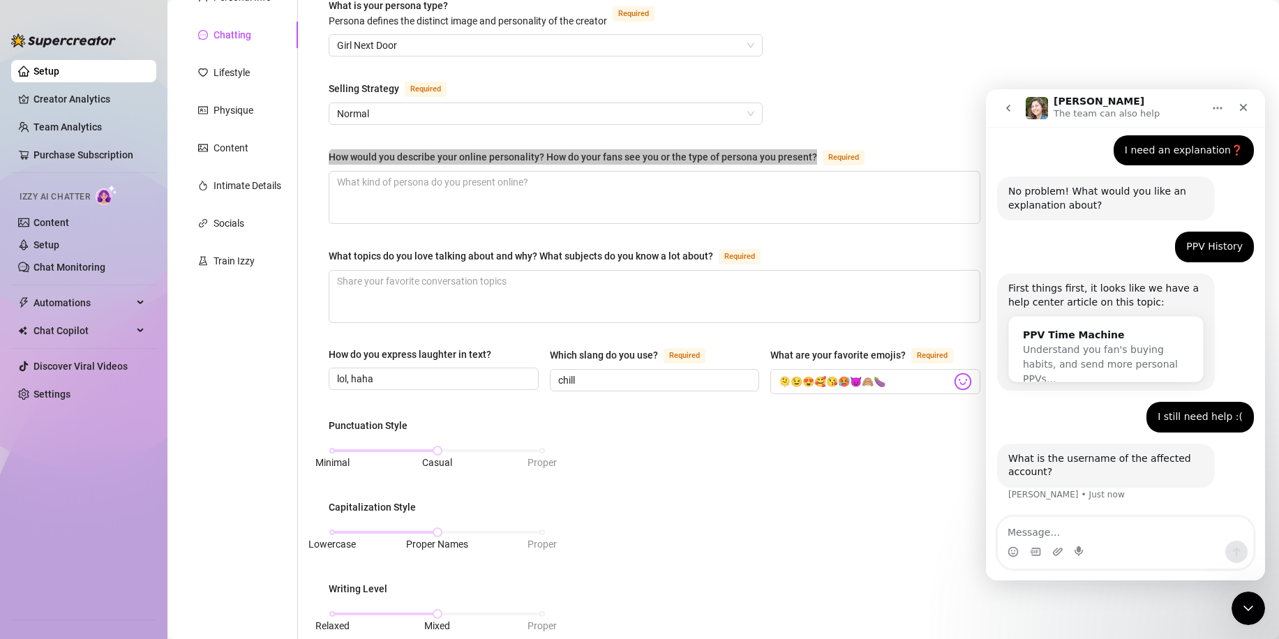
click at [1074, 533] on textarea "Message…" at bounding box center [1125, 529] width 255 height 24
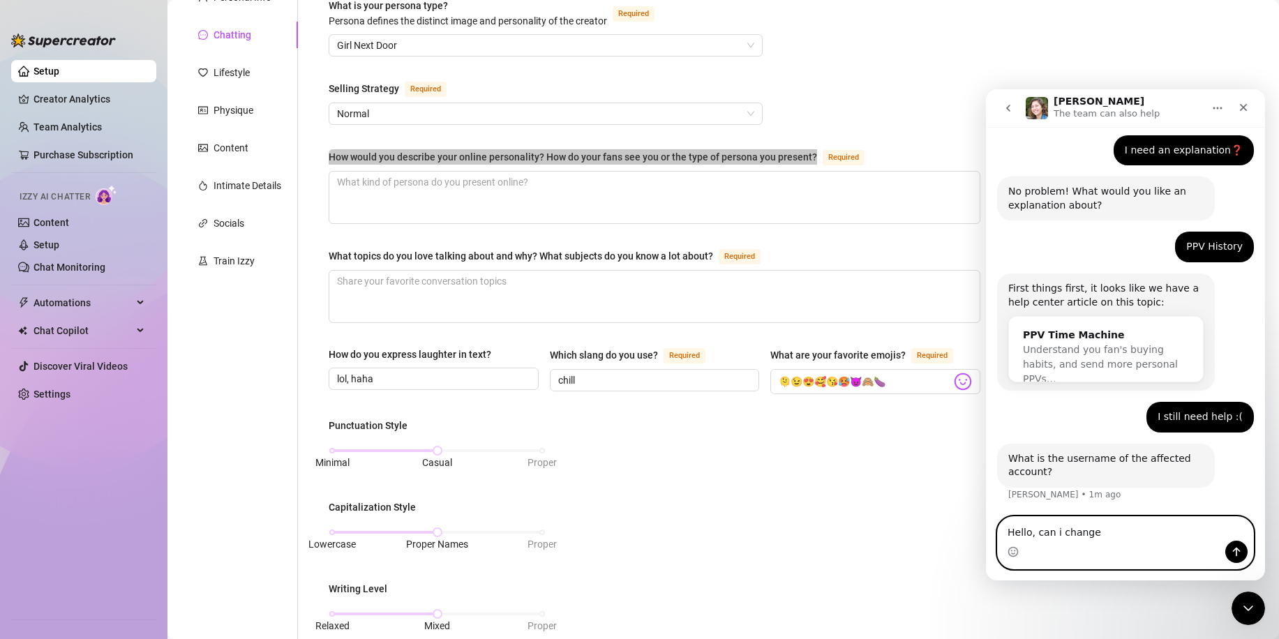
click at [1113, 540] on textarea "Hello, can i change" at bounding box center [1125, 529] width 255 height 24
type textarea "Hello, can i change the interface to German language?"
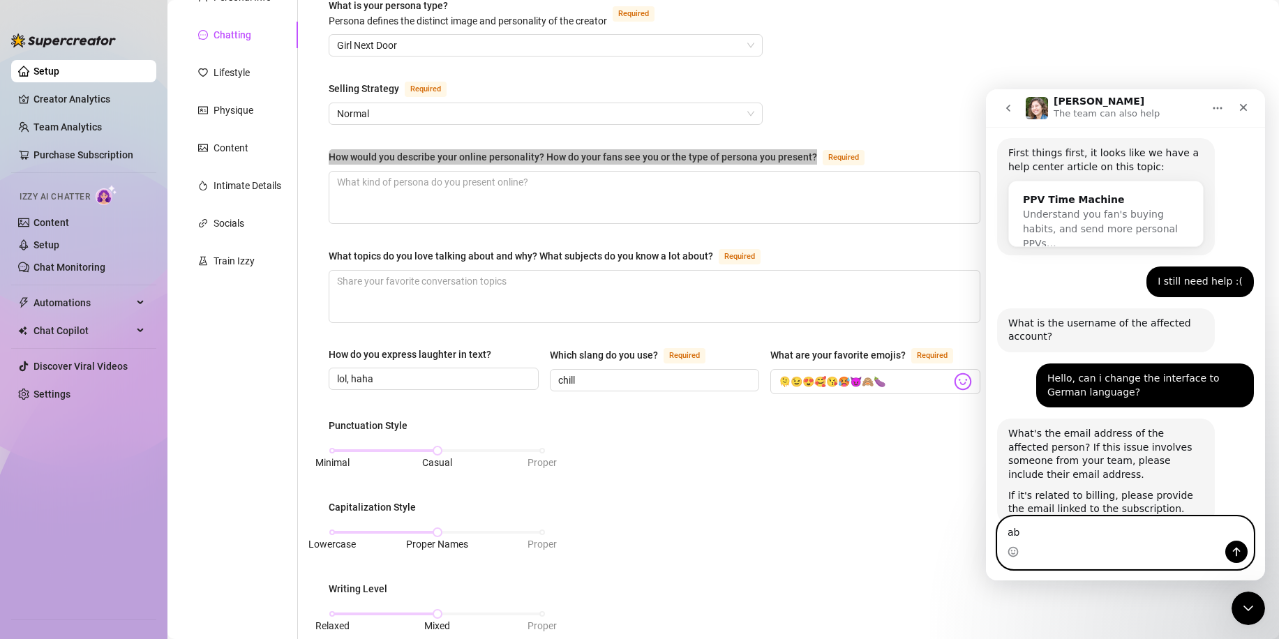
scroll to position [248, 0]
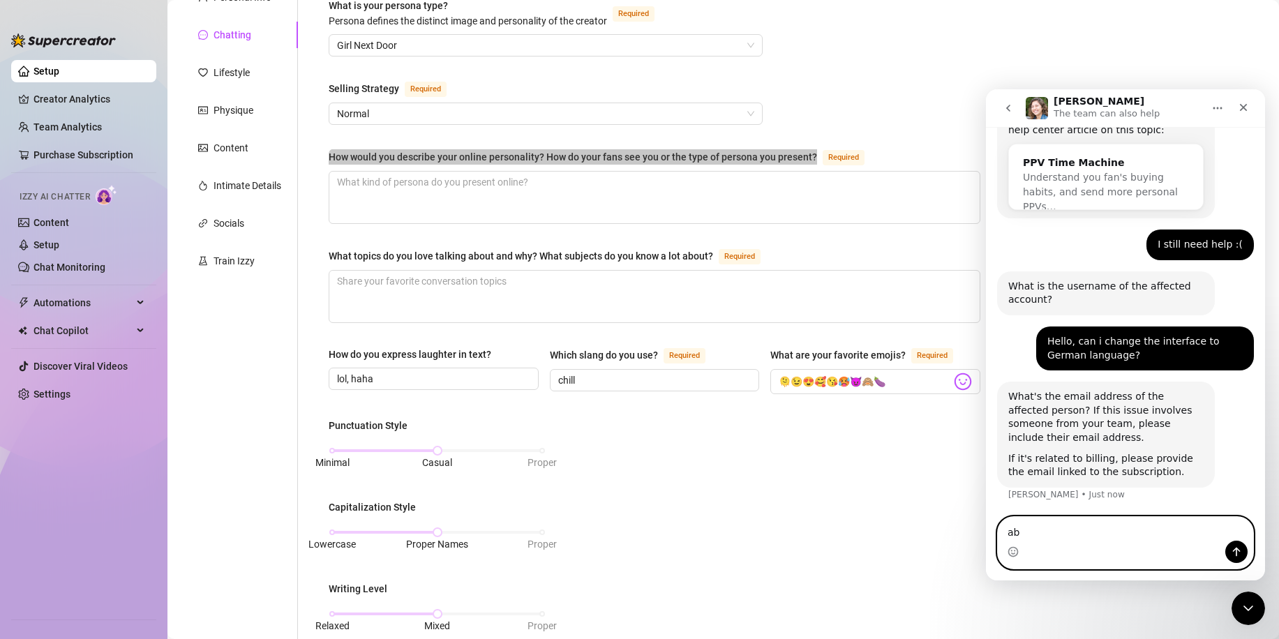
type textarea "a"
type textarea "[EMAIL_ADDRESS][DOMAIN_NAME]"
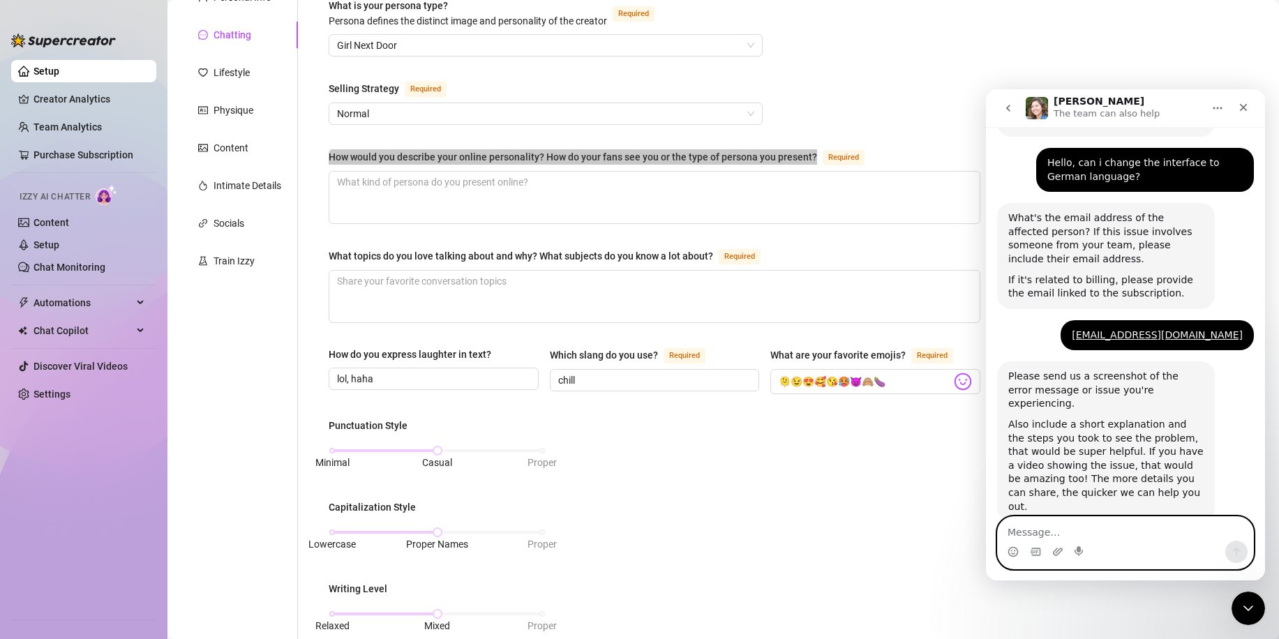
scroll to position [434, 0]
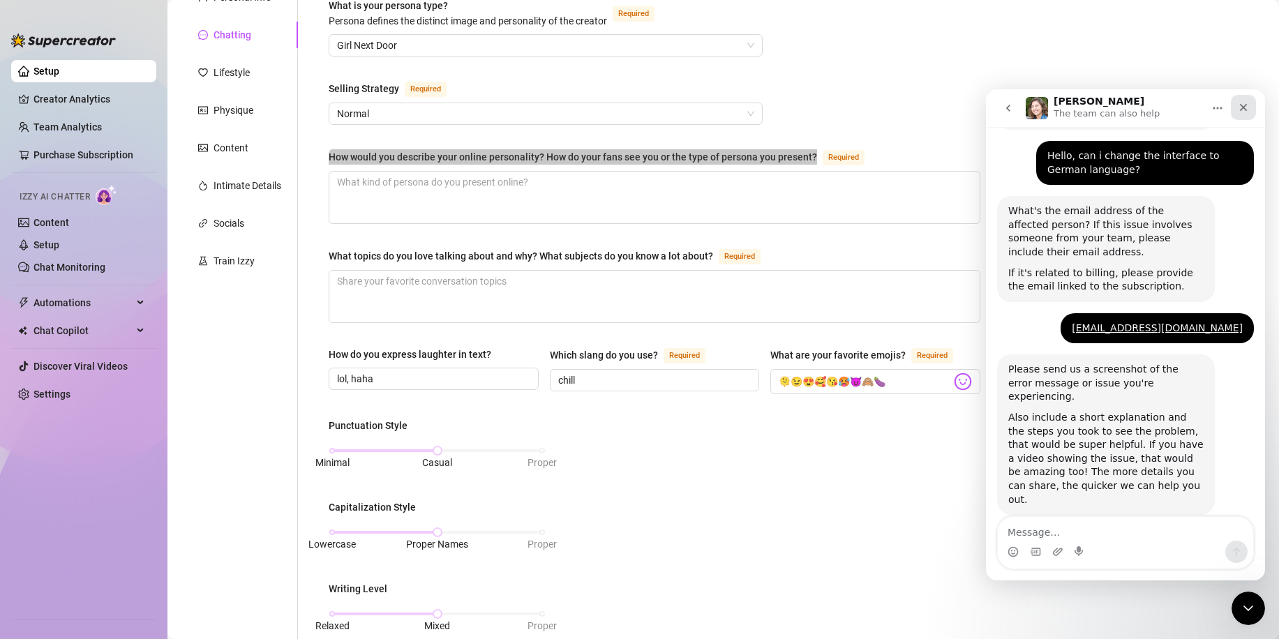
drag, startPoint x: 1240, startPoint y: 109, endPoint x: 2133, endPoint y: 190, distance: 897.1
click at [1240, 109] on icon "Close" at bounding box center [1243, 107] width 11 height 11
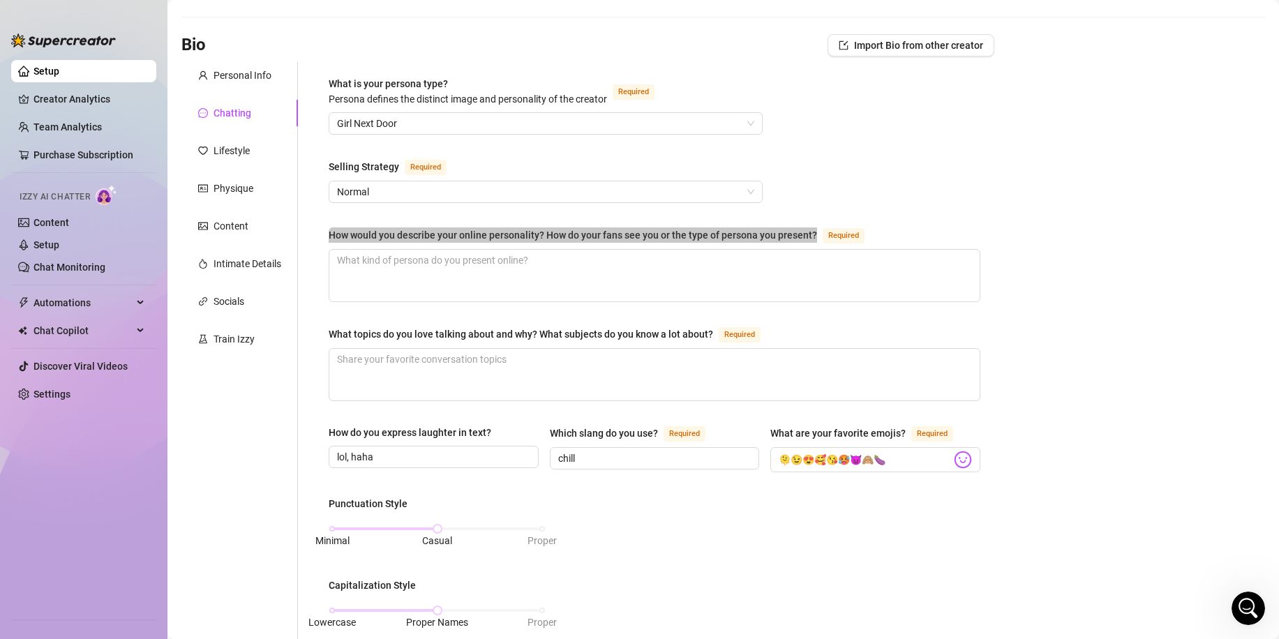
scroll to position [70, 0]
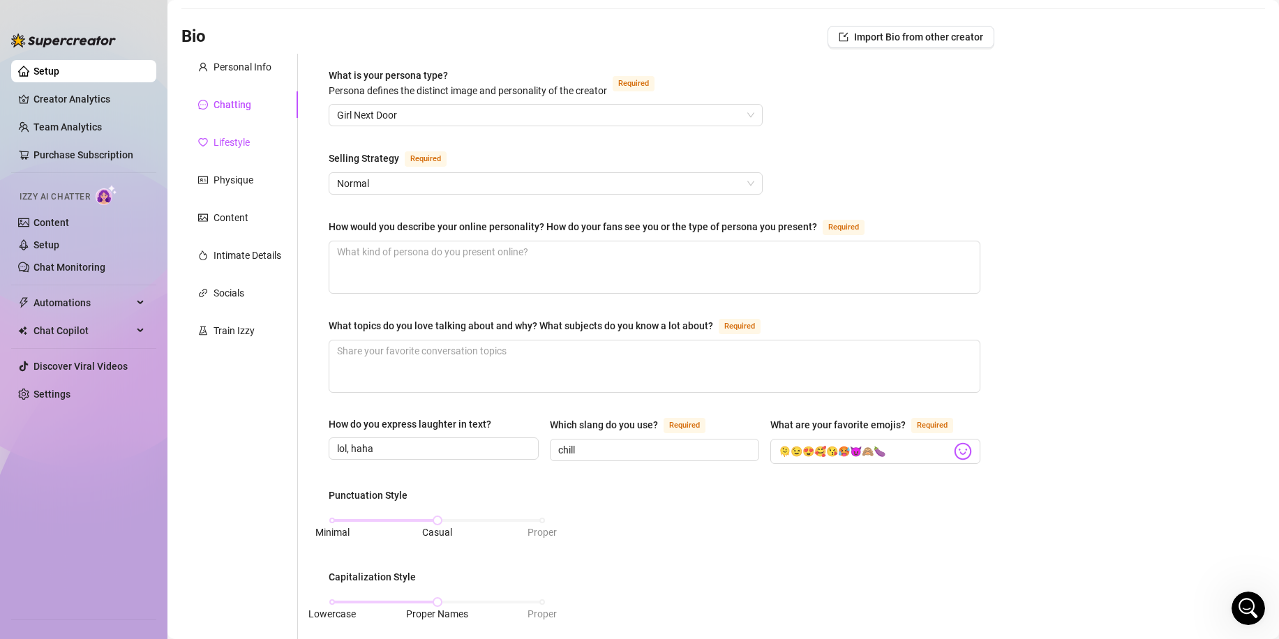
click at [229, 146] on div "Lifestyle" at bounding box center [232, 142] width 36 height 15
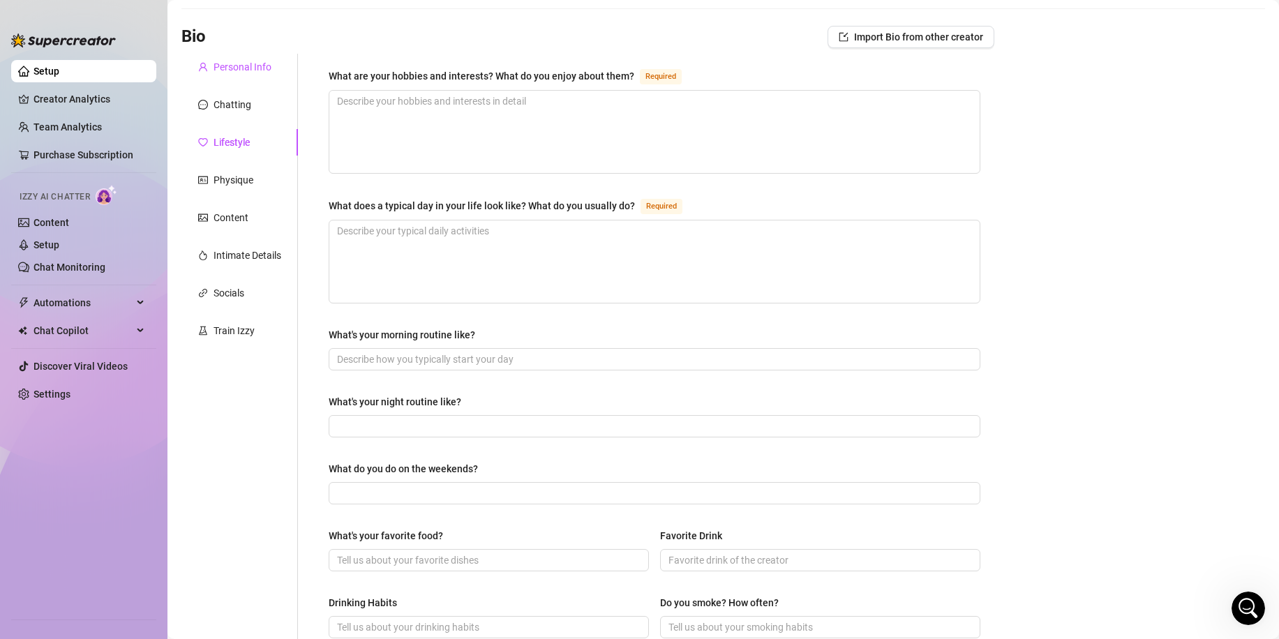
click at [242, 73] on div "Personal Info" at bounding box center [243, 66] width 58 height 15
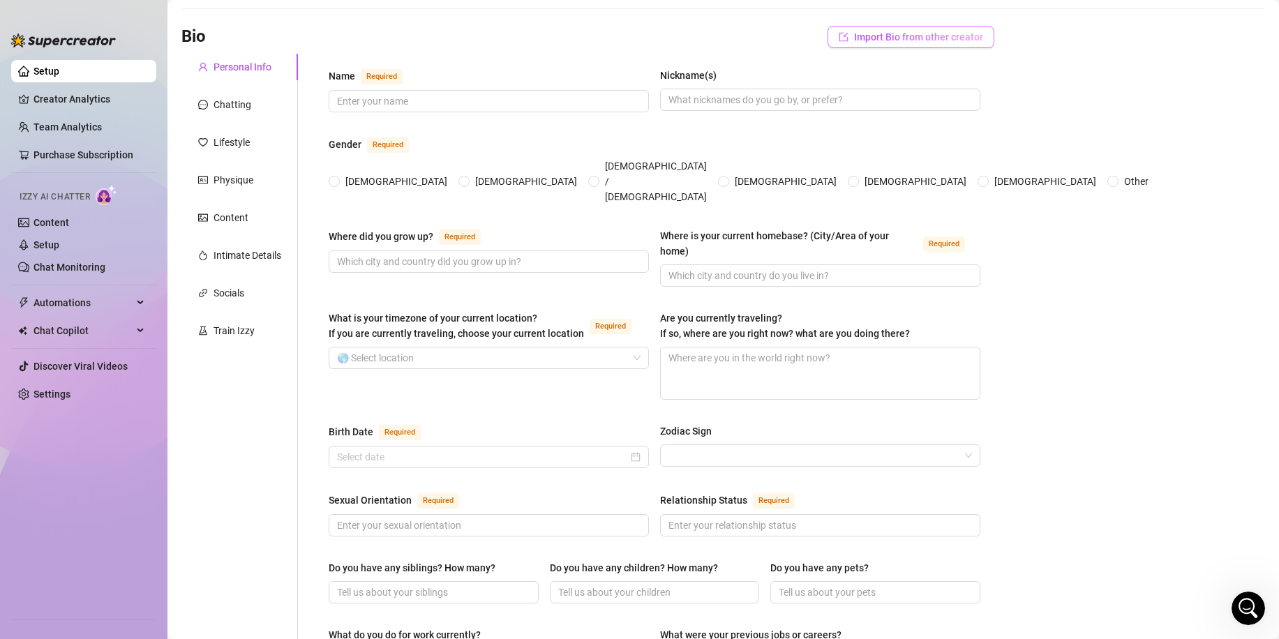
click at [858, 37] on span "Import Bio from other creator" at bounding box center [918, 36] width 129 height 11
click at [1087, 91] on main "Creator Bio [PERSON_NAME] (lillylovemoon) Bio Import Bio from other creator Per…" at bounding box center [724, 626] width 1112 height 1392
click at [453, 110] on span at bounding box center [489, 101] width 320 height 22
type input "Lilly"
click at [334, 178] on input "[DEMOGRAPHIC_DATA]" at bounding box center [335, 182] width 6 height 9
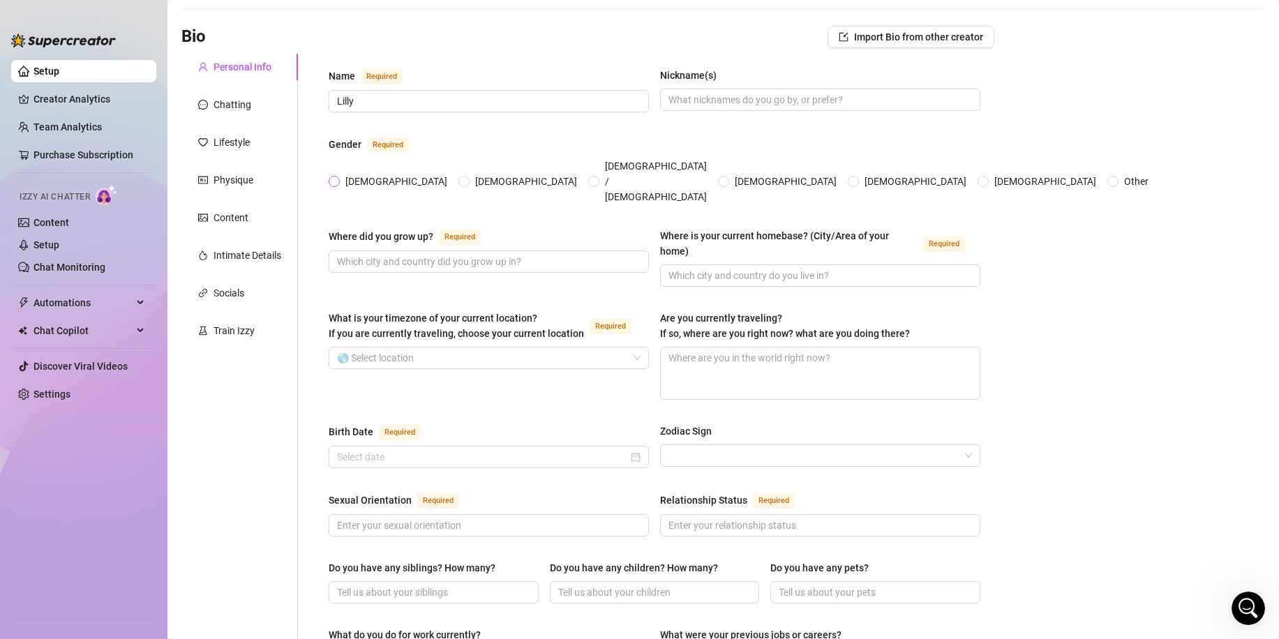
radio input "true"
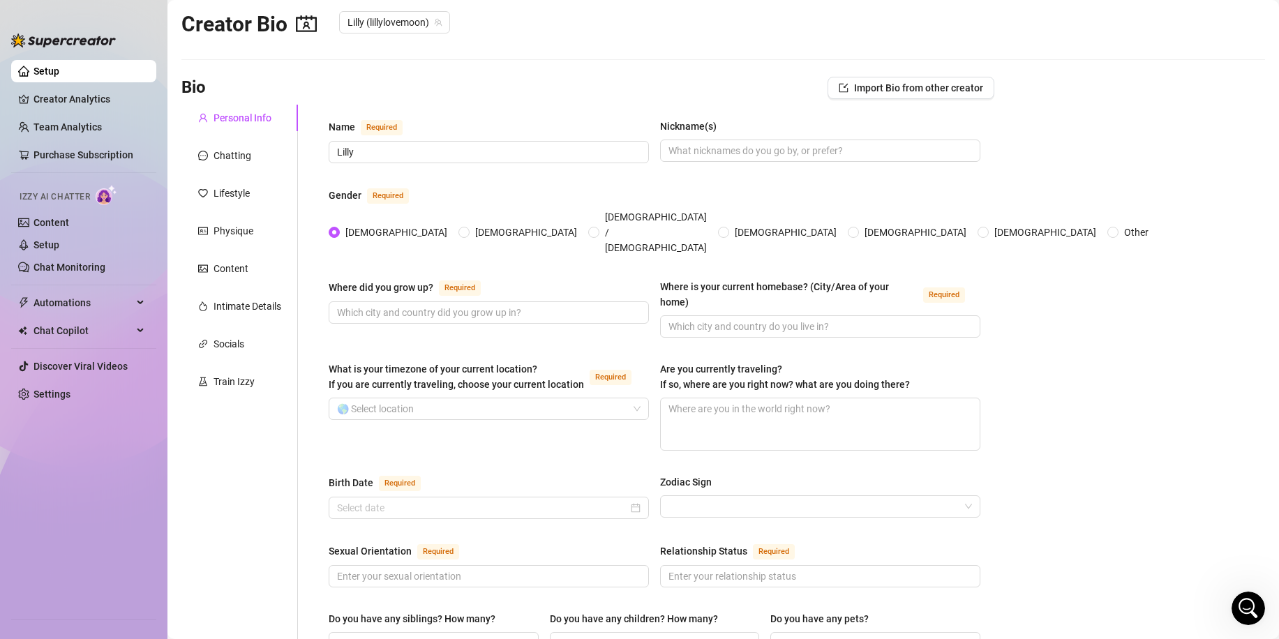
scroll to position [0, 0]
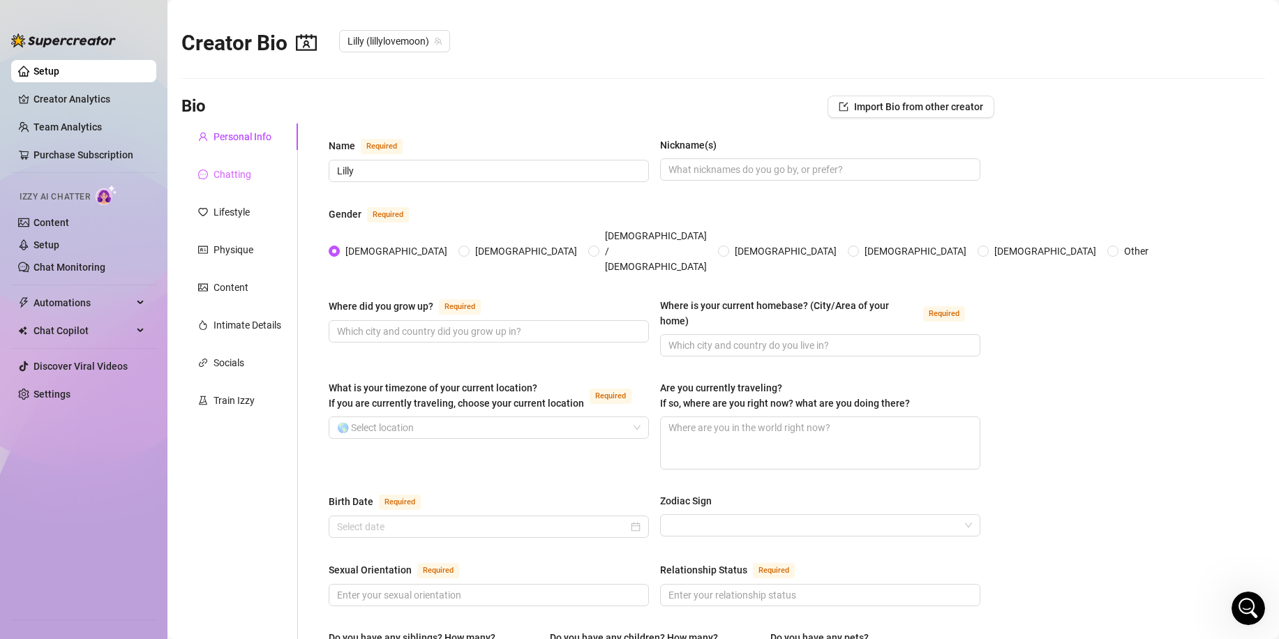
click at [273, 184] on div "Chatting" at bounding box center [239, 174] width 117 height 27
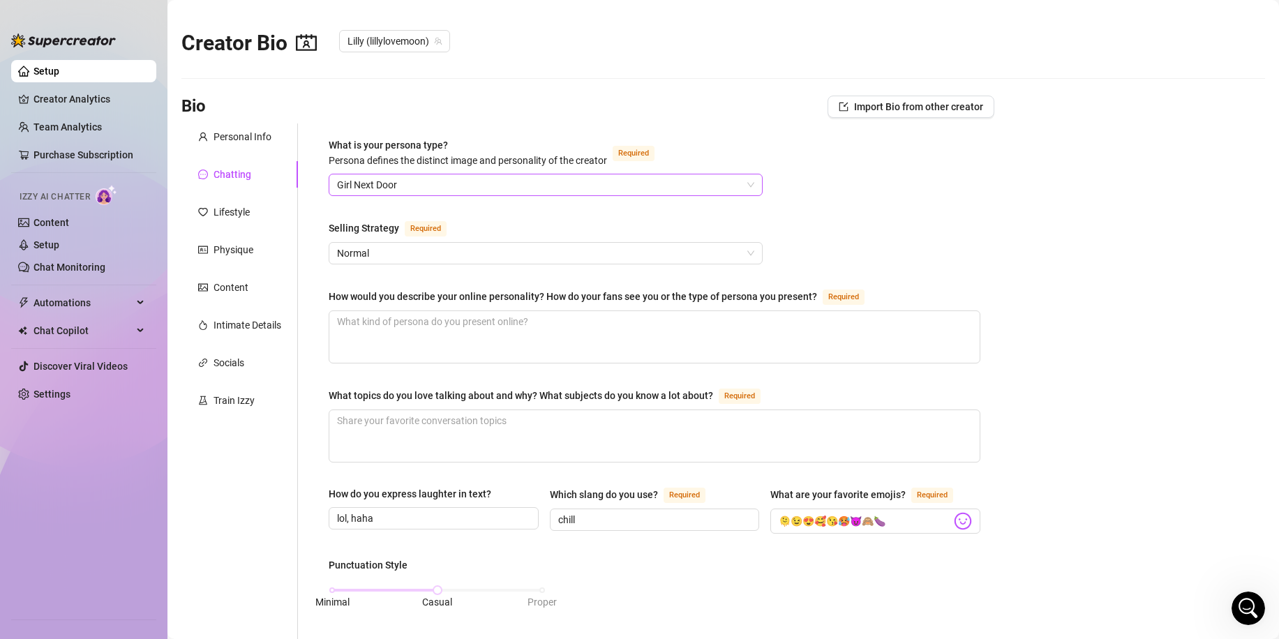
click at [419, 193] on span "Girl Next Door" at bounding box center [545, 184] width 417 height 21
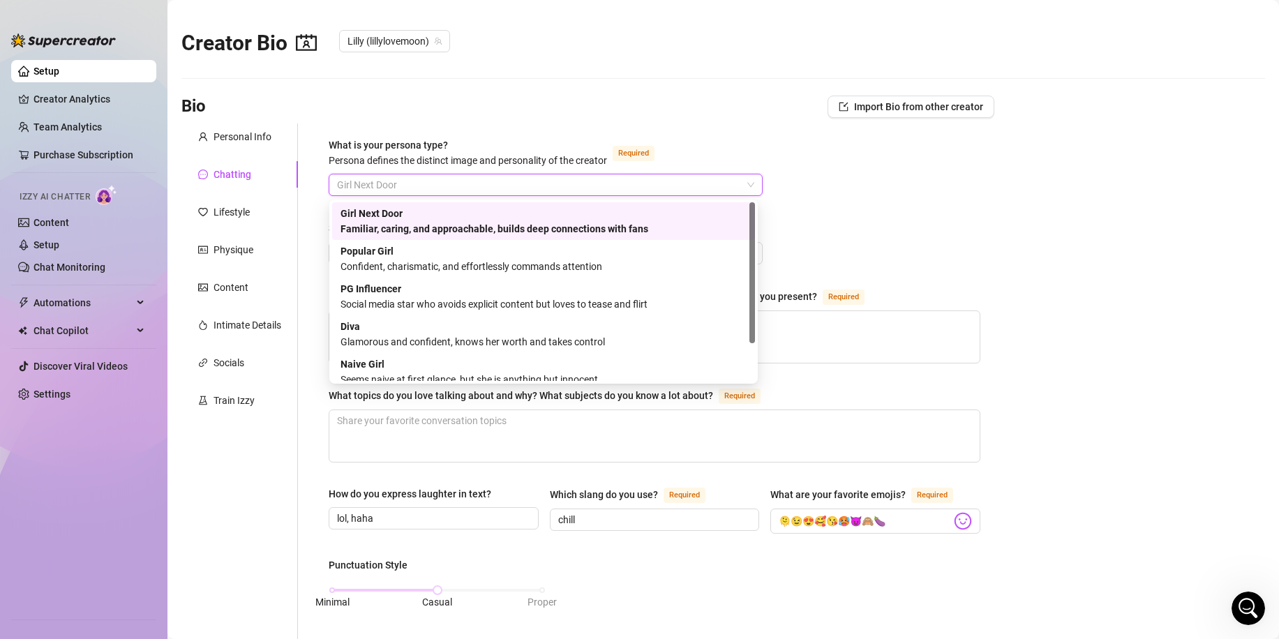
click at [512, 104] on div "Bio Import Bio from other creator" at bounding box center [587, 107] width 813 height 22
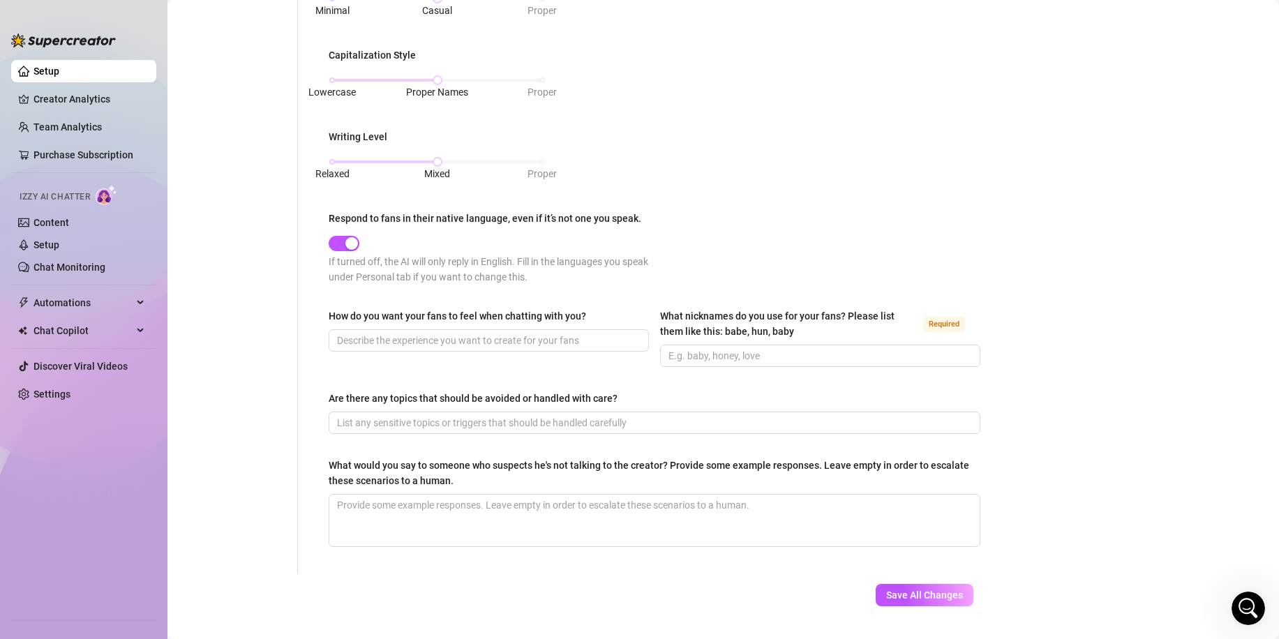
scroll to position [623, 0]
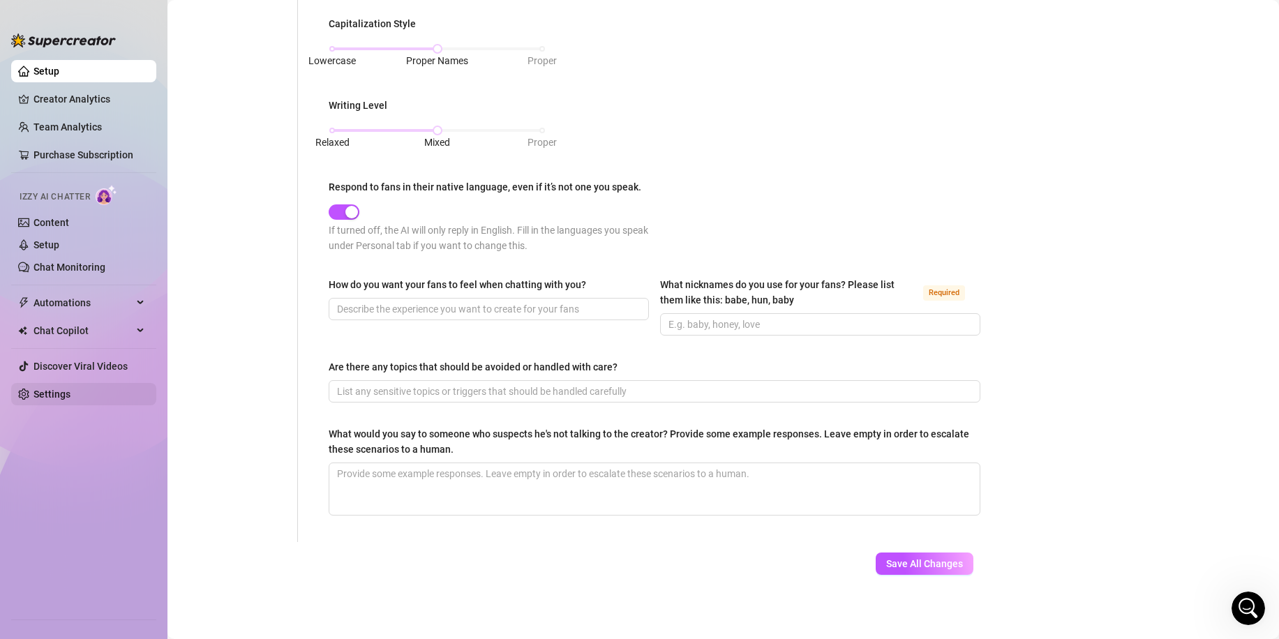
click at [59, 400] on link "Settings" at bounding box center [52, 394] width 37 height 11
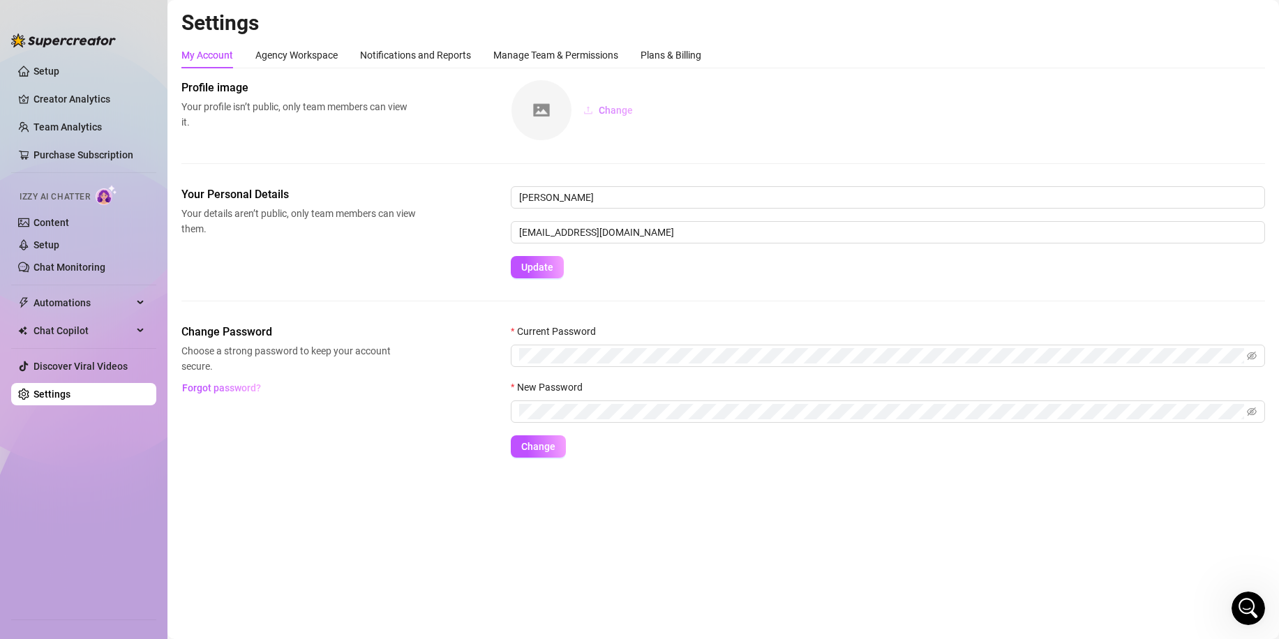
click at [608, 113] on span "Change" at bounding box center [616, 110] width 34 height 11
click at [604, 113] on span "Change" at bounding box center [616, 110] width 34 height 11
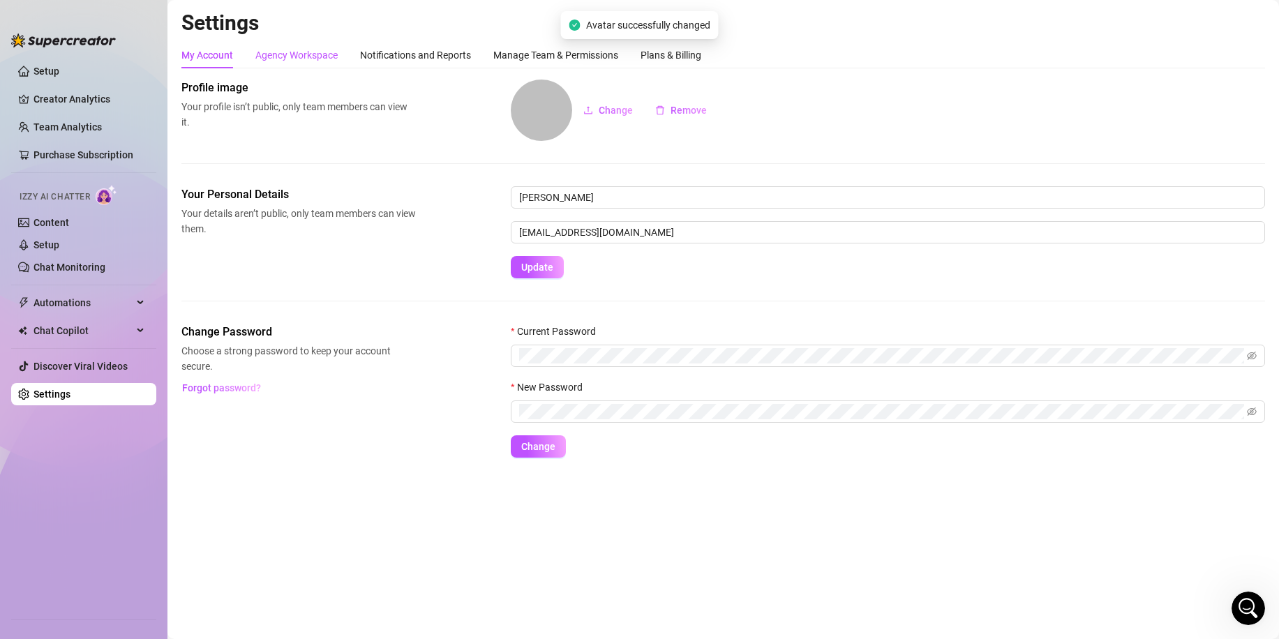
click at [303, 55] on div "Agency Workspace" at bounding box center [296, 54] width 82 height 15
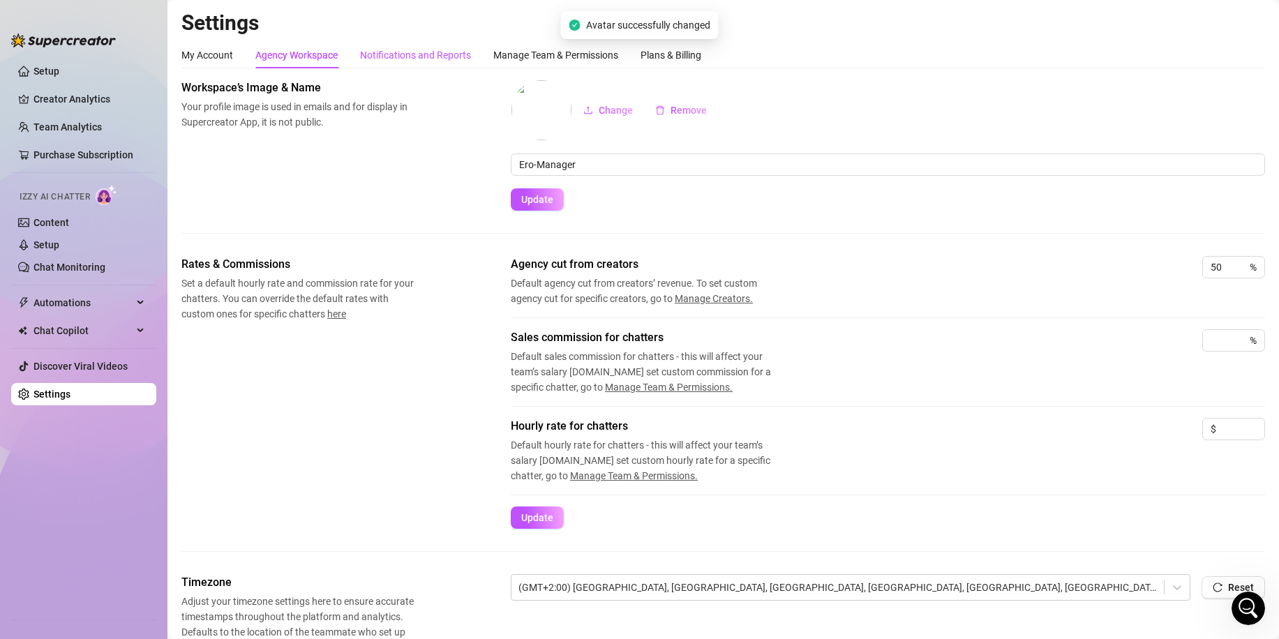
click at [431, 57] on div "Notifications and Reports" at bounding box center [415, 54] width 111 height 15
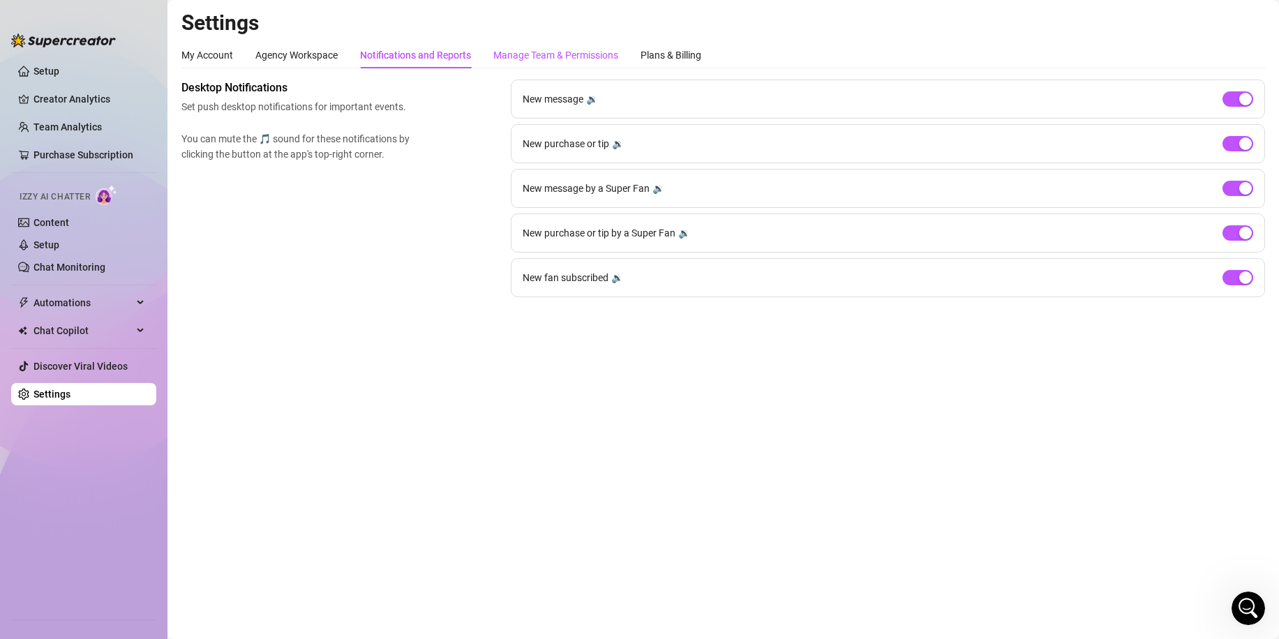
click at [532, 50] on div "Manage Team & Permissions" at bounding box center [555, 54] width 125 height 15
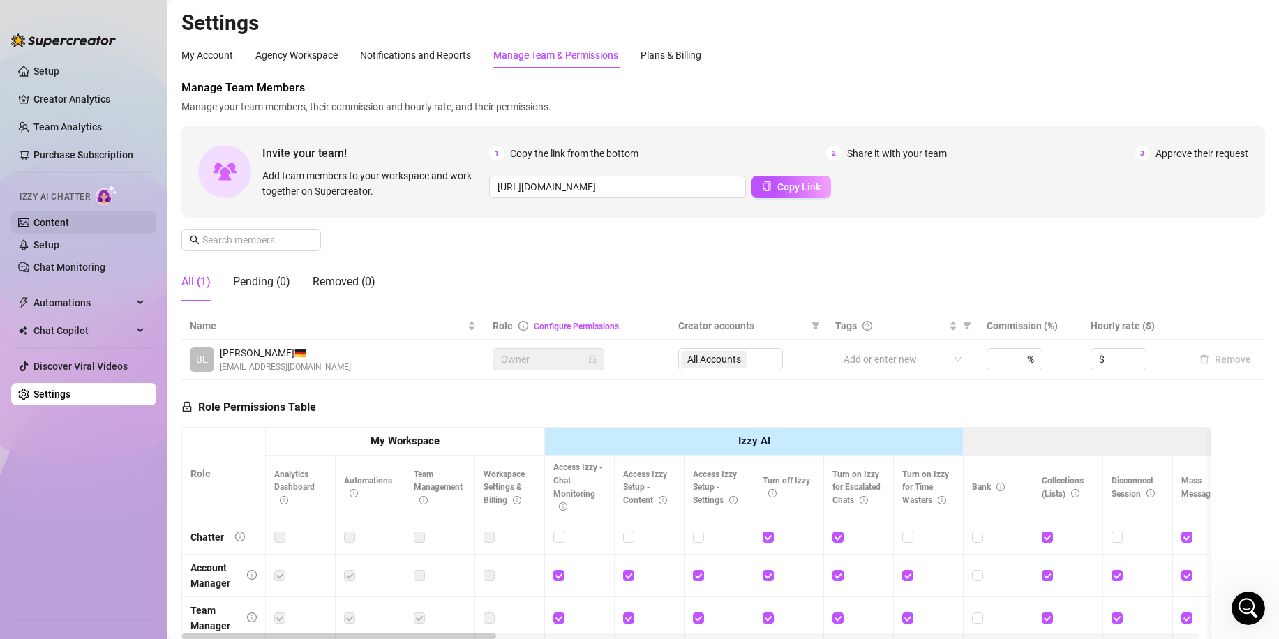
click at [50, 218] on link "Content" at bounding box center [52, 222] width 36 height 11
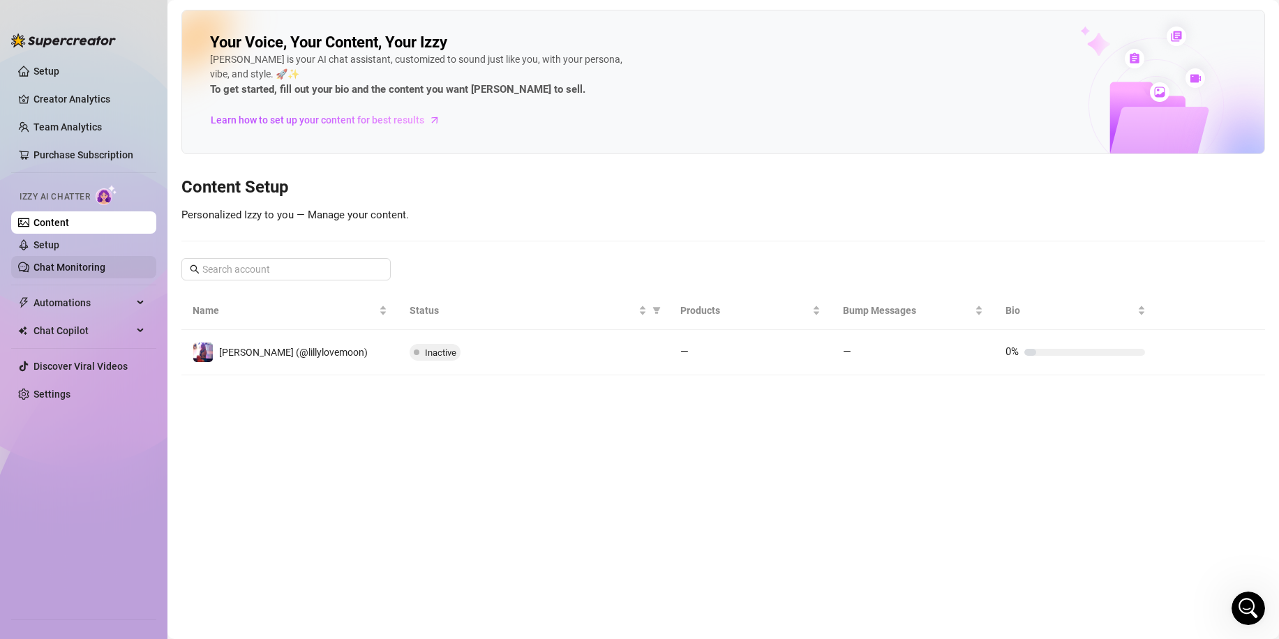
click at [66, 266] on link "Chat Monitoring" at bounding box center [70, 267] width 72 height 11
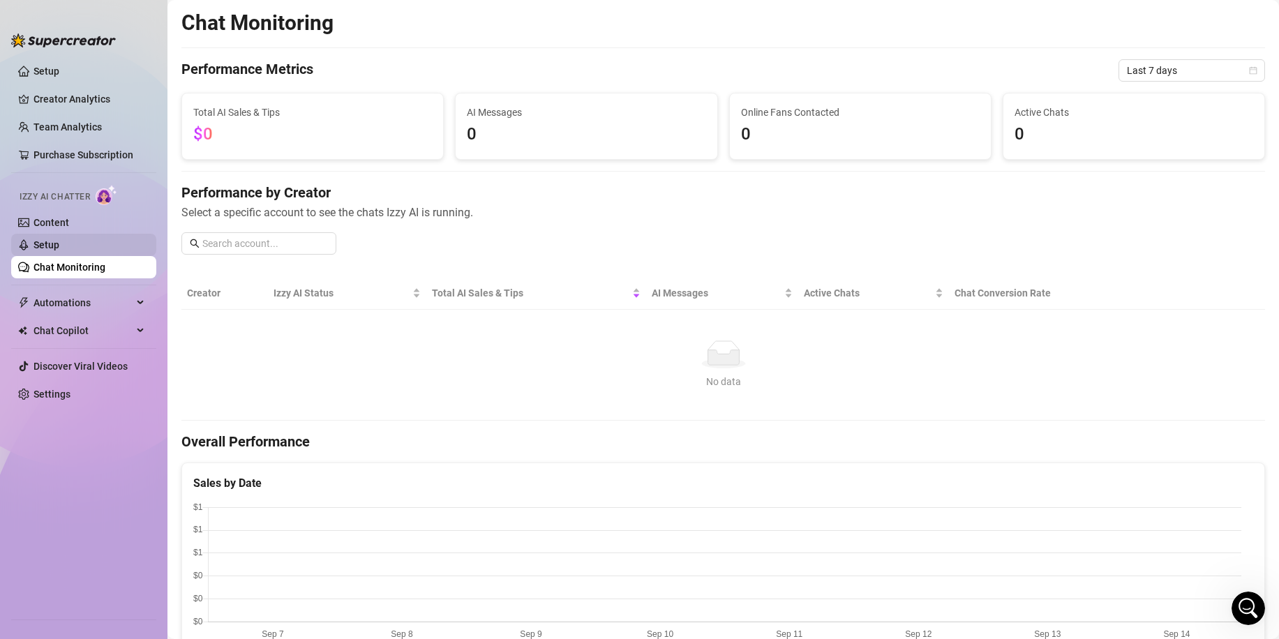
click at [59, 244] on link "Setup" at bounding box center [47, 244] width 26 height 11
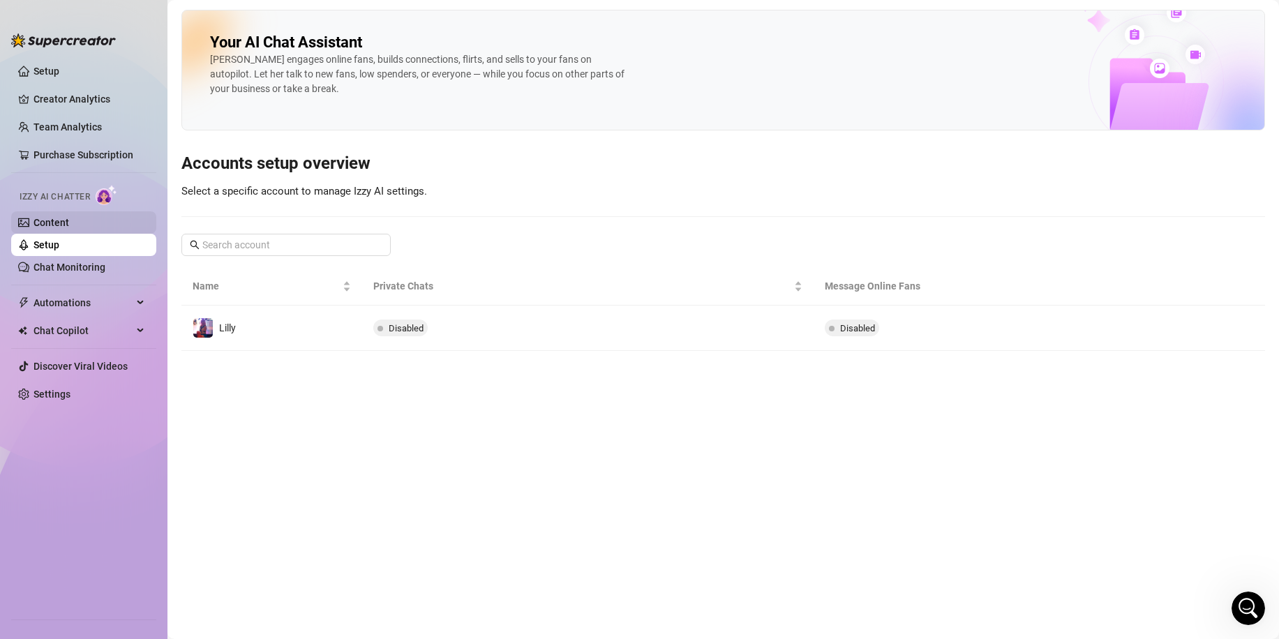
click at [65, 224] on link "Content" at bounding box center [52, 222] width 36 height 11
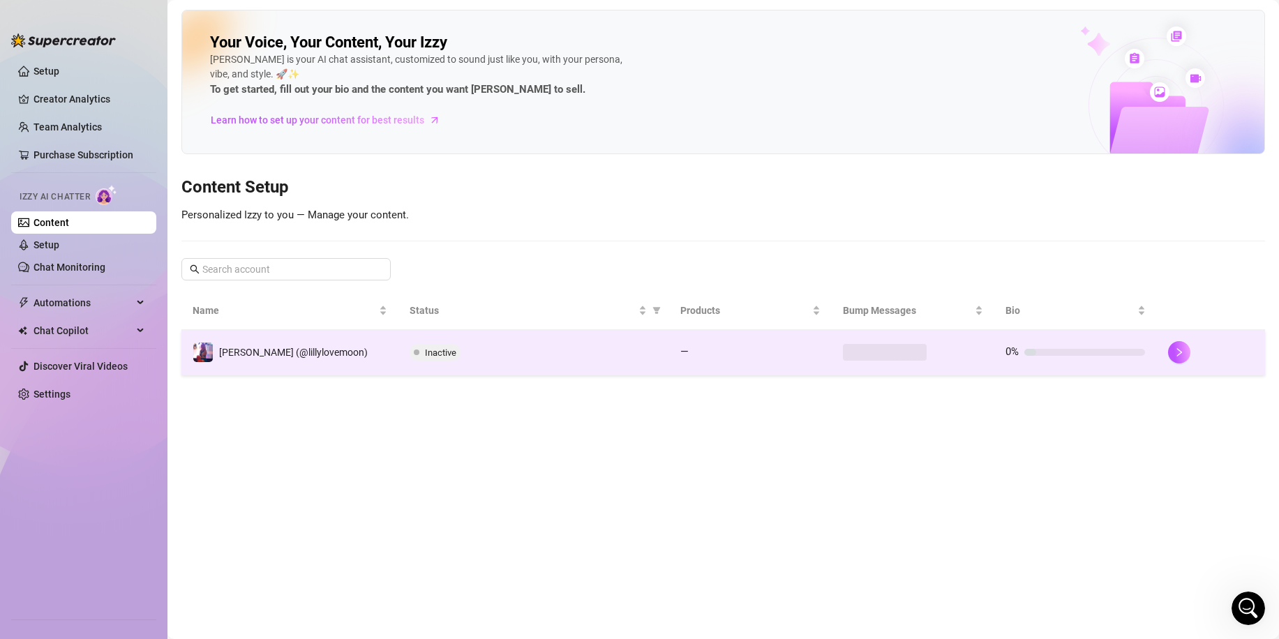
click at [521, 359] on div "Inactive" at bounding box center [534, 352] width 248 height 17
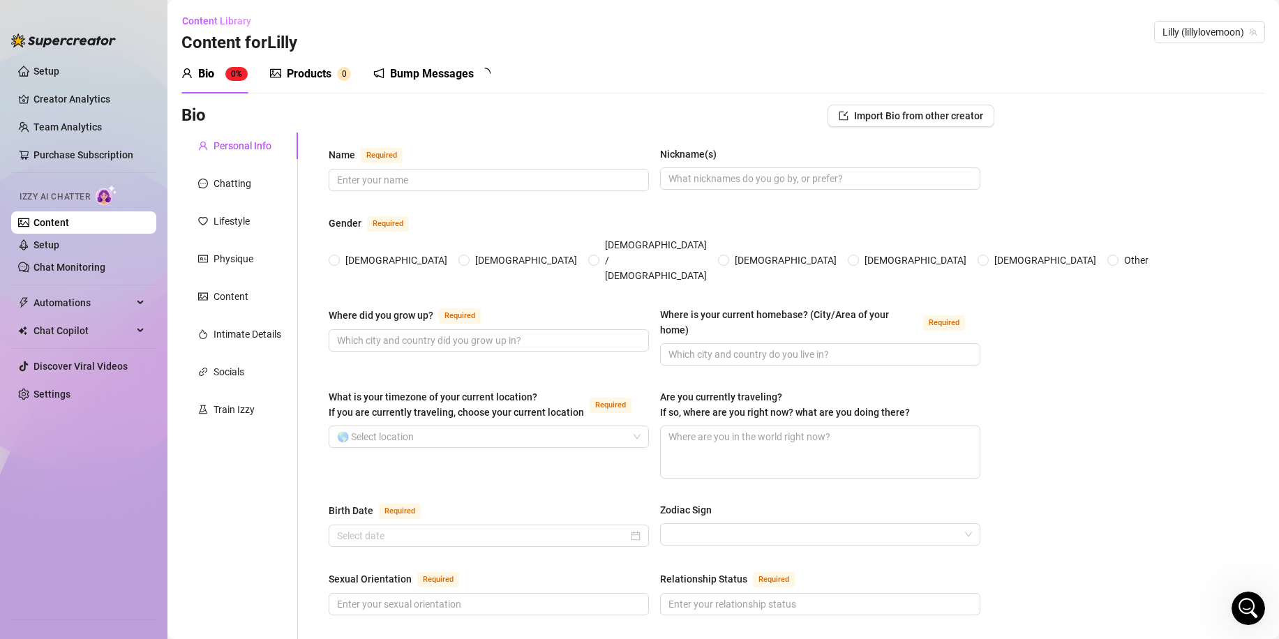
click at [228, 147] on div "Personal Info" at bounding box center [243, 145] width 58 height 15
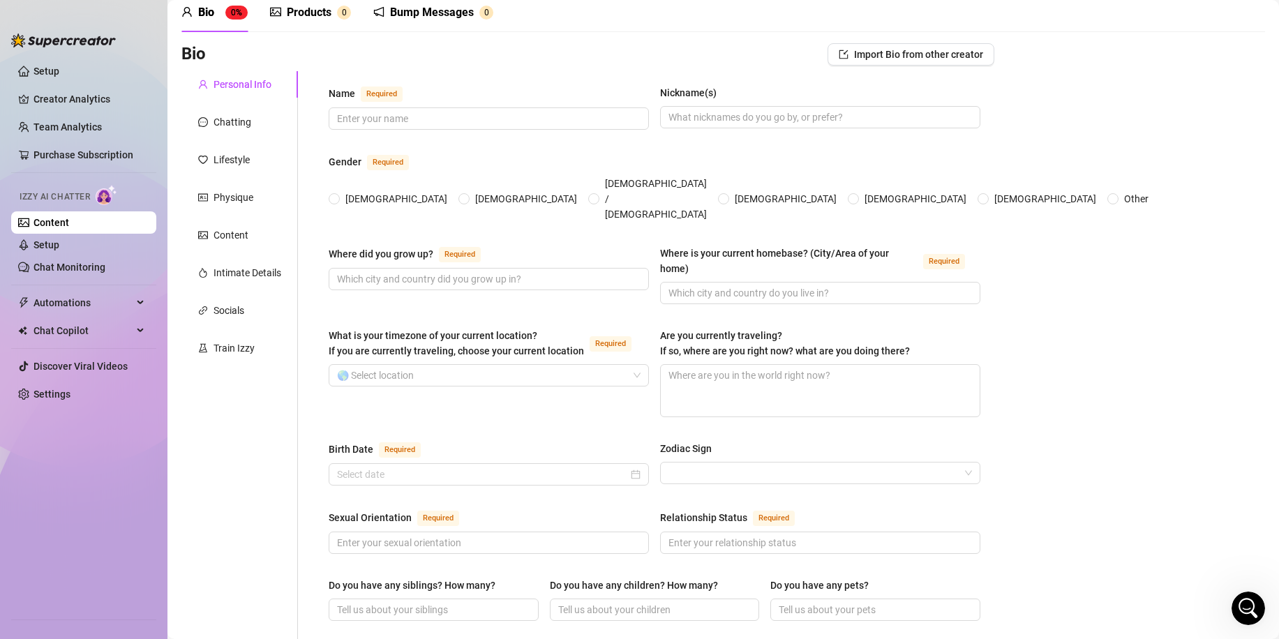
scroll to position [70, 0]
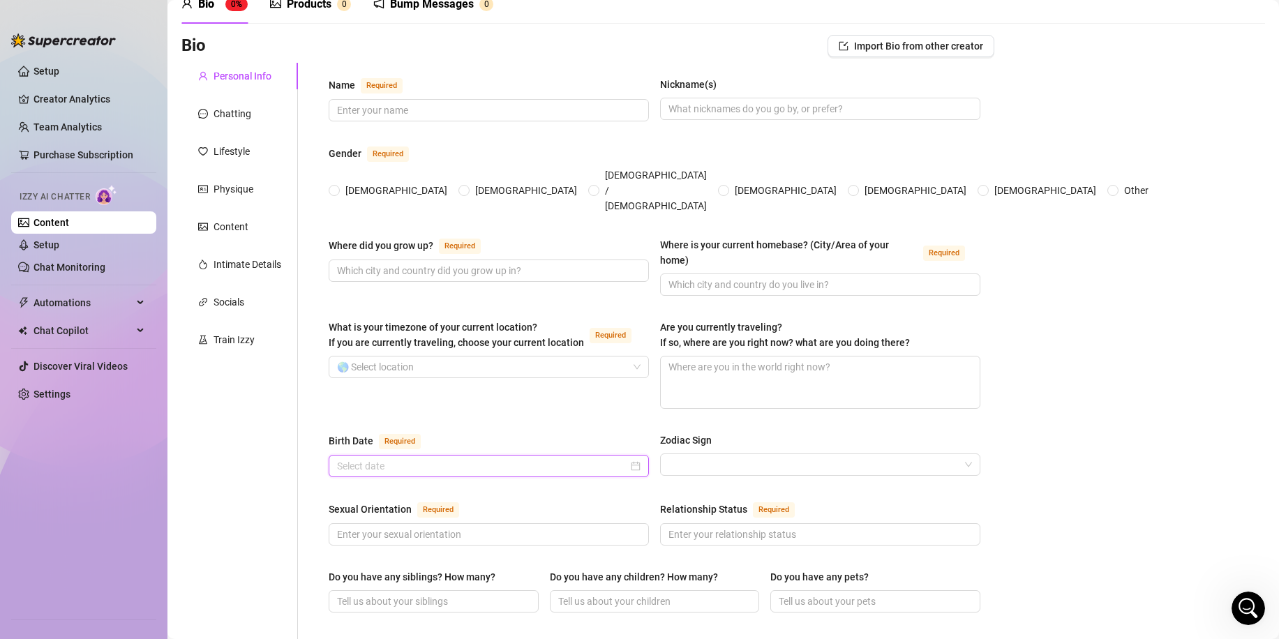
click at [409, 459] on input "Birth Date Required" at bounding box center [482, 466] width 291 height 15
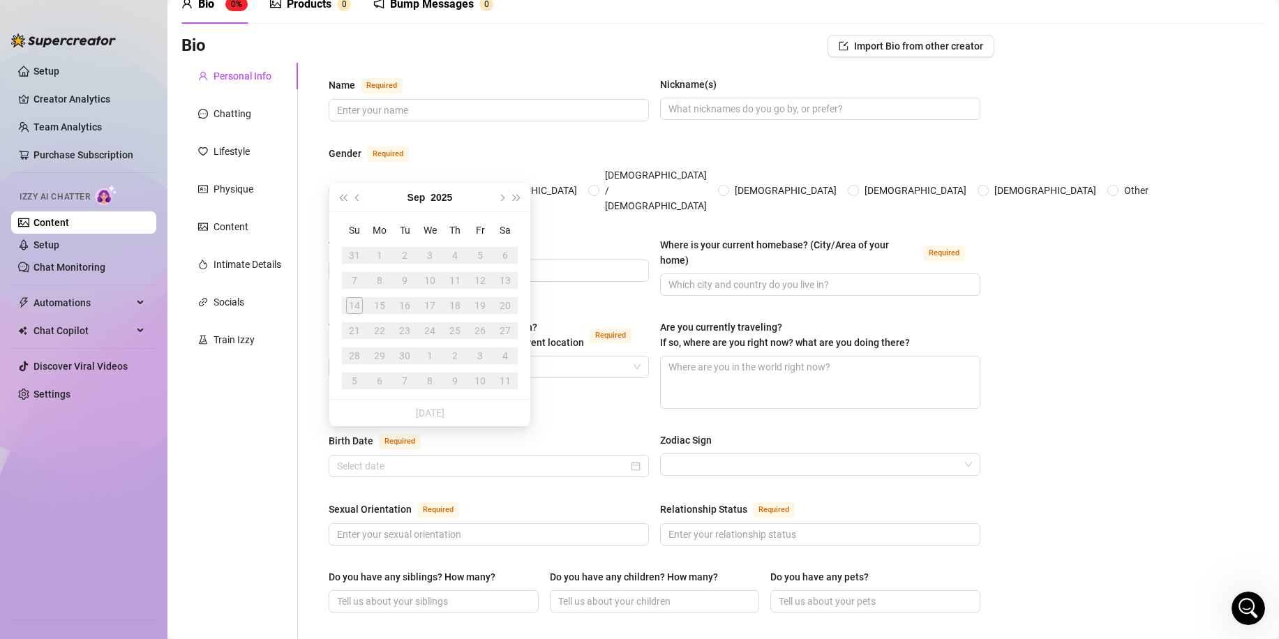
click at [273, 440] on div "Personal Info Chatting Lifestyle Physique Content Intimate Details Socials Trai…" at bounding box center [239, 648] width 117 height 1170
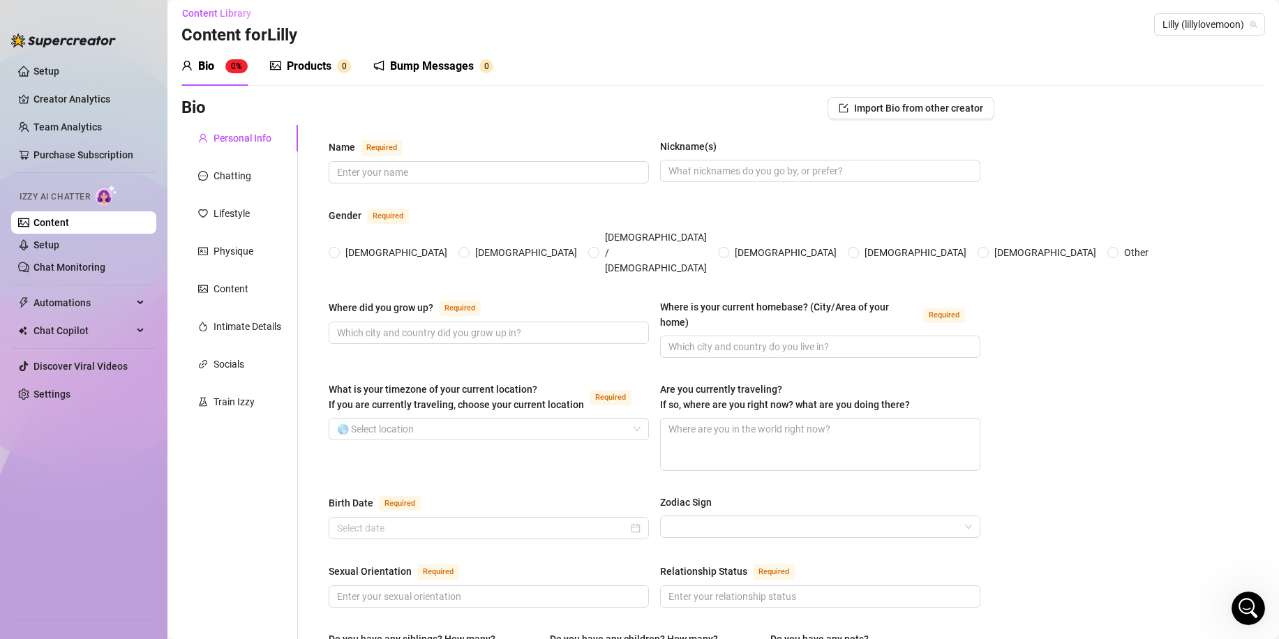
scroll to position [0, 0]
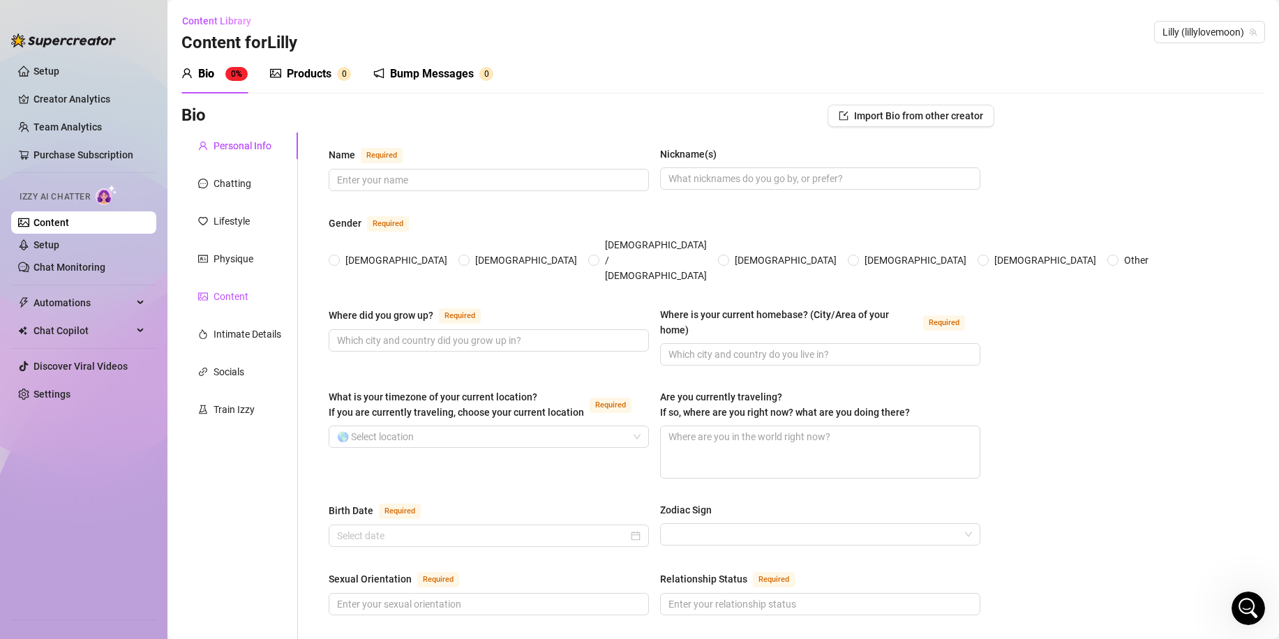
click at [227, 296] on div "Content" at bounding box center [231, 296] width 35 height 15
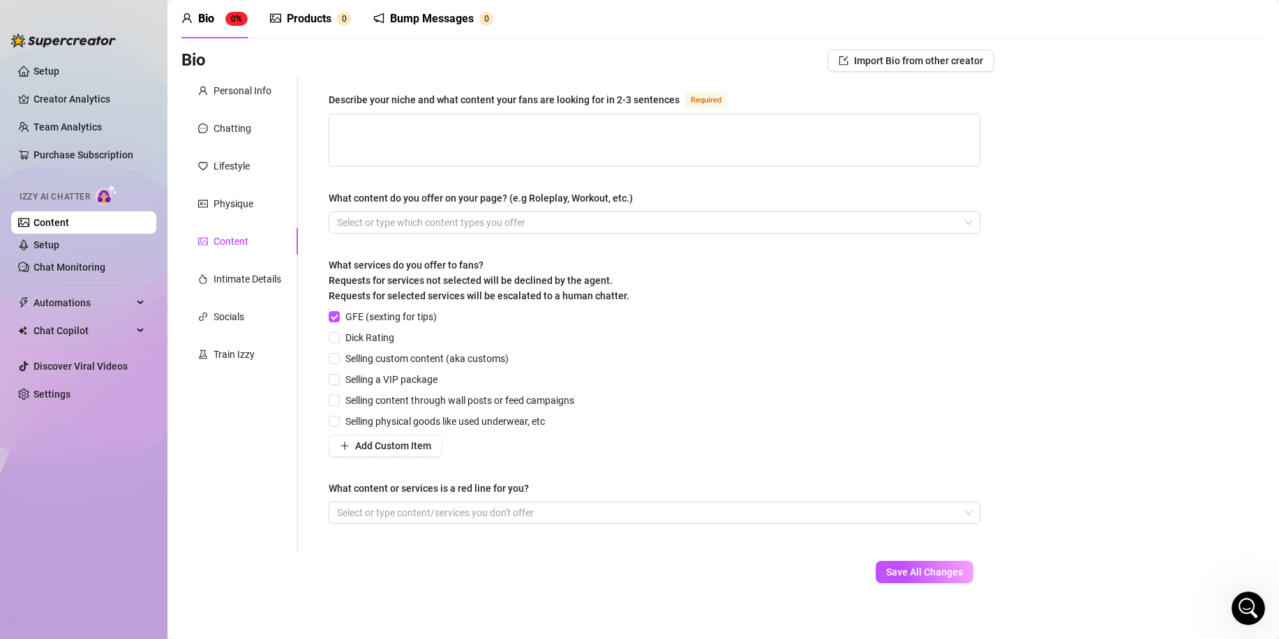
scroll to position [65, 0]
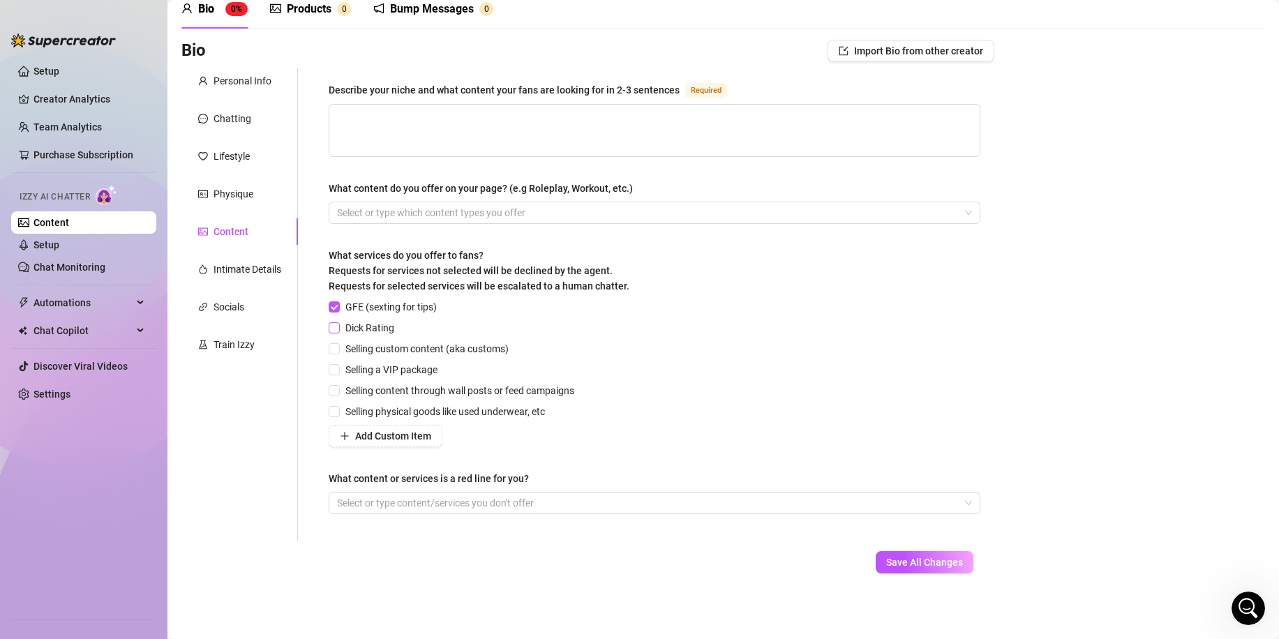
click at [373, 330] on span "Dick Rating" at bounding box center [370, 327] width 60 height 15
click at [339, 330] on input "Dick Rating" at bounding box center [334, 327] width 10 height 10
click at [374, 323] on span "Dick Rating" at bounding box center [370, 327] width 60 height 15
click at [339, 323] on input "Dick Rating" at bounding box center [334, 327] width 10 height 10
checkbox input "false"
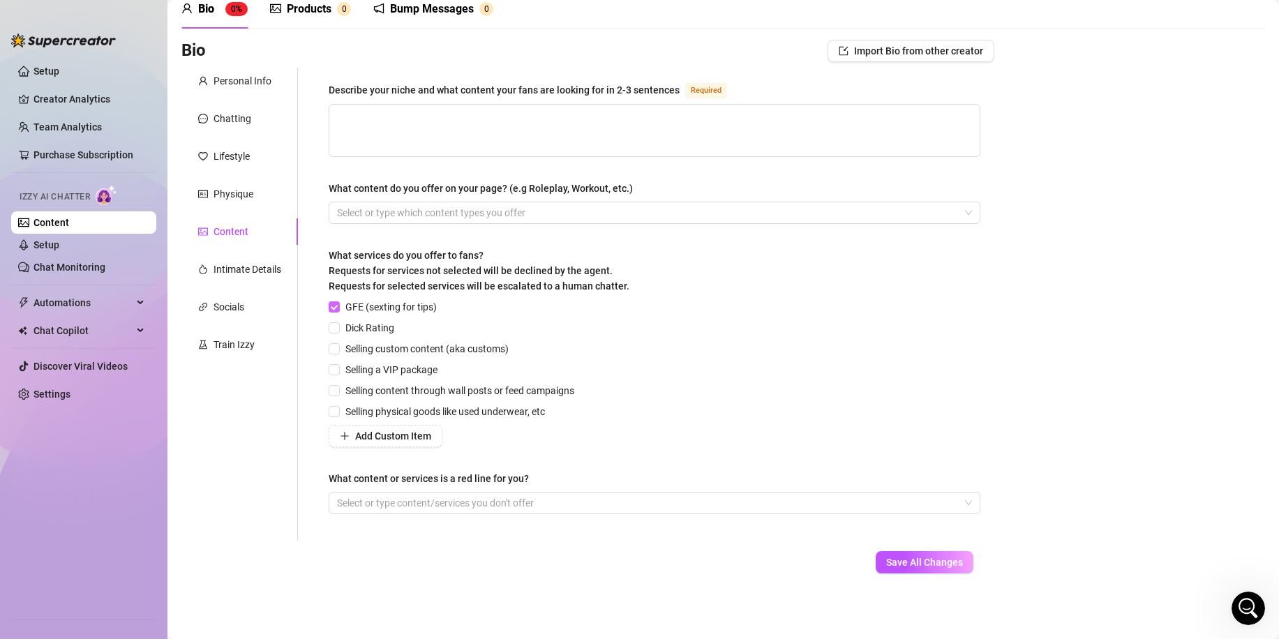
click at [380, 302] on span "GFE (sexting for tips)" at bounding box center [391, 306] width 103 height 15
click at [339, 302] on input "GFE (sexting for tips)" at bounding box center [334, 307] width 10 height 10
checkbox input "false"
click at [218, 278] on div "Intimate Details" at bounding box center [239, 269] width 117 height 27
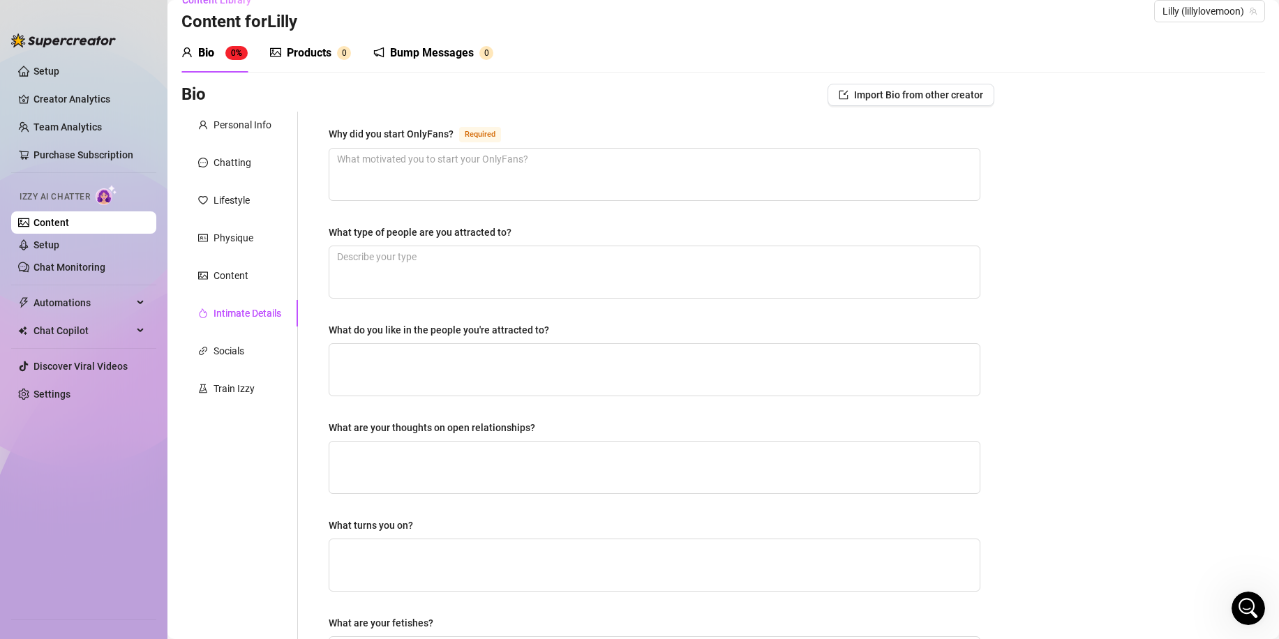
scroll to position [0, 0]
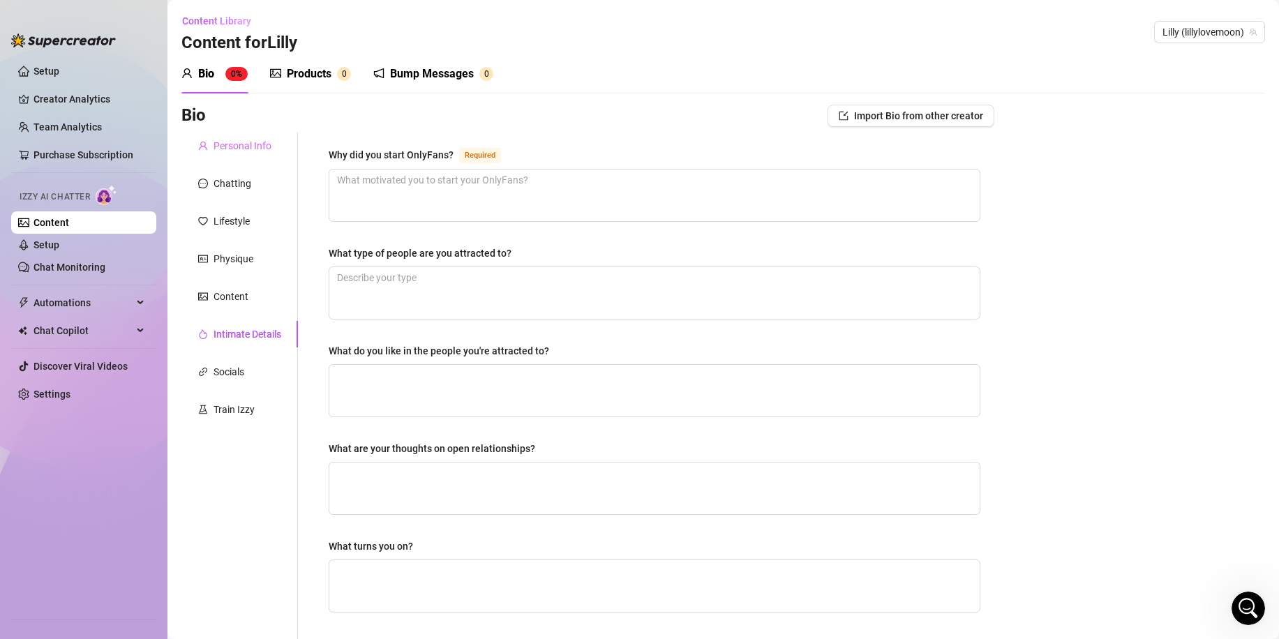
click at [251, 134] on div "Personal Info" at bounding box center [239, 146] width 117 height 27
